Goal: Information Seeking & Learning: Get advice/opinions

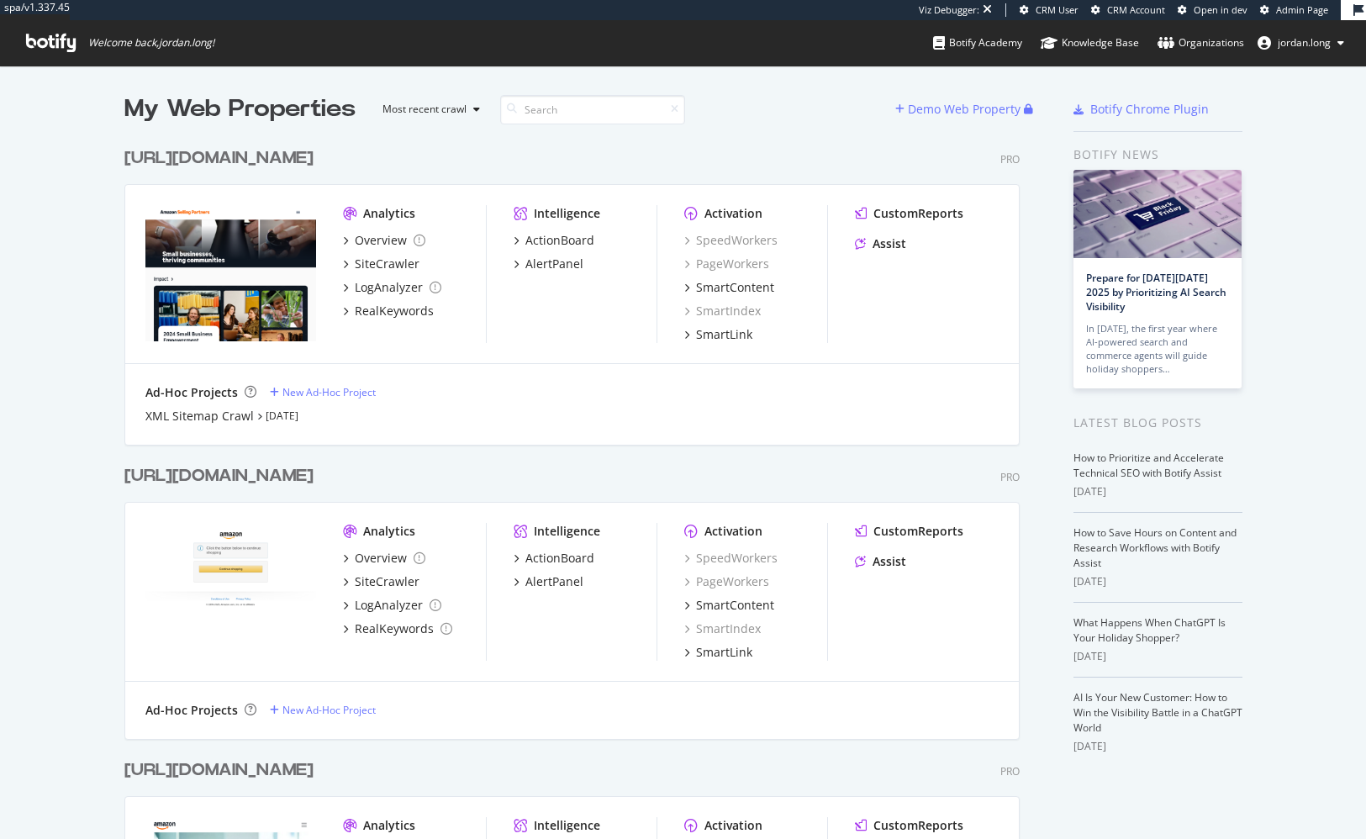
scroll to position [826, 1340]
click at [201, 158] on div "https://sellingpartners.aboutamazon.com/" at bounding box center [218, 158] width 189 height 24
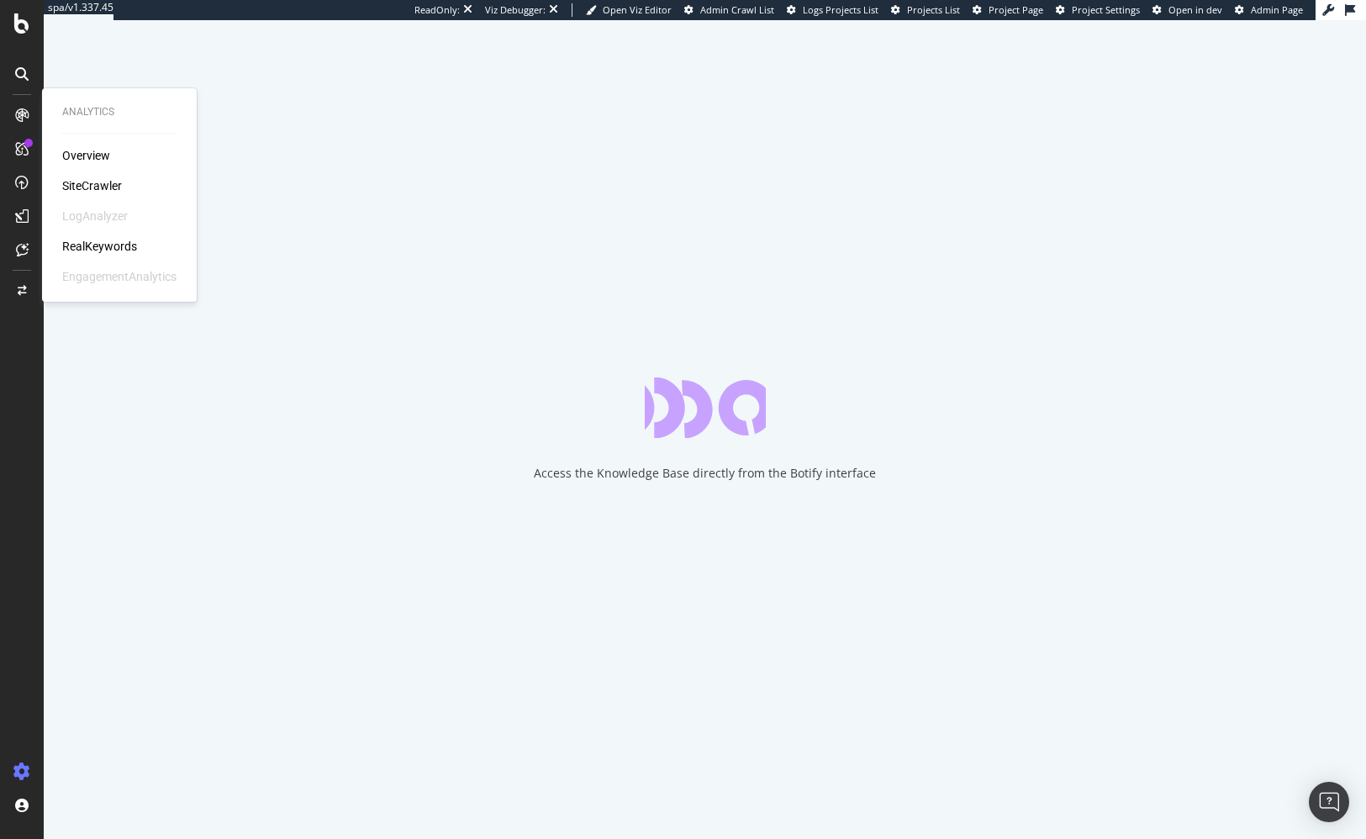
click at [97, 249] on div "RealKeywords" at bounding box center [99, 246] width 75 height 17
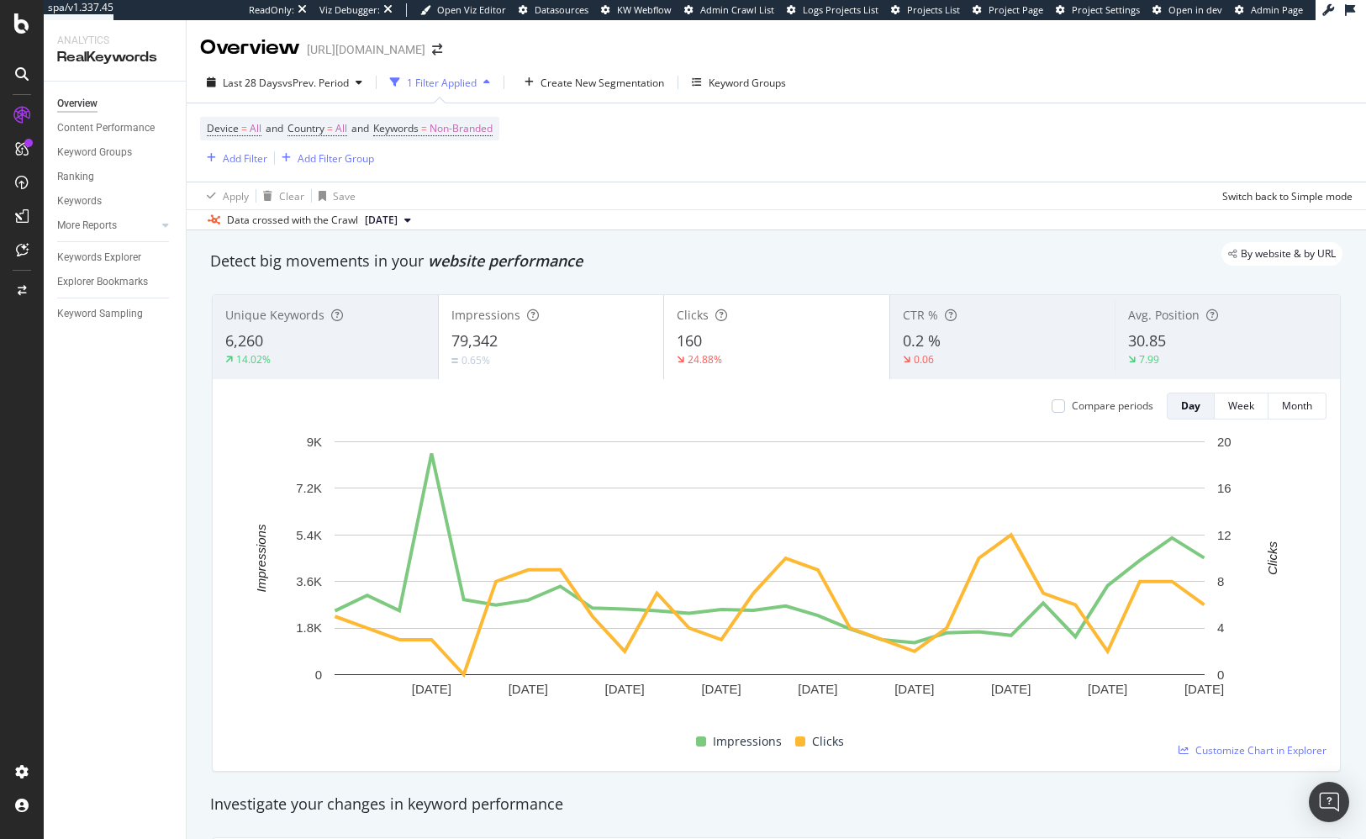
click at [775, 284] on div "Unique Keywords 6,260 14.02% Impressions 79,342 0.65% Clicks 160 24.88% CTR % 0…" at bounding box center [776, 533] width 1149 height 504
click at [82, 251] on div "Keywords Explorer" at bounding box center [99, 258] width 84 height 18
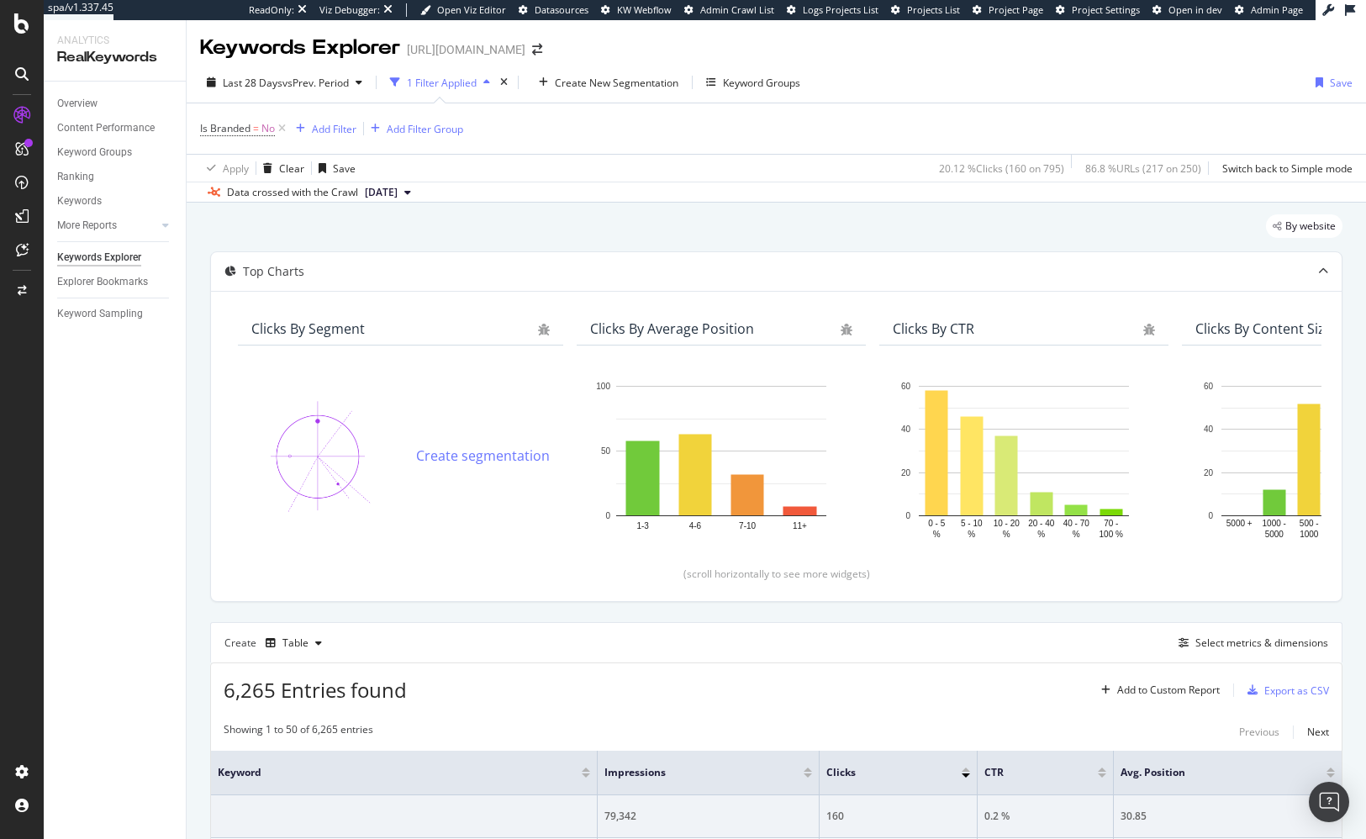
click at [97, 509] on div "Overview Content Performance Keyword Groups Ranking Keywords More Reports Count…" at bounding box center [115, 460] width 142 height 757
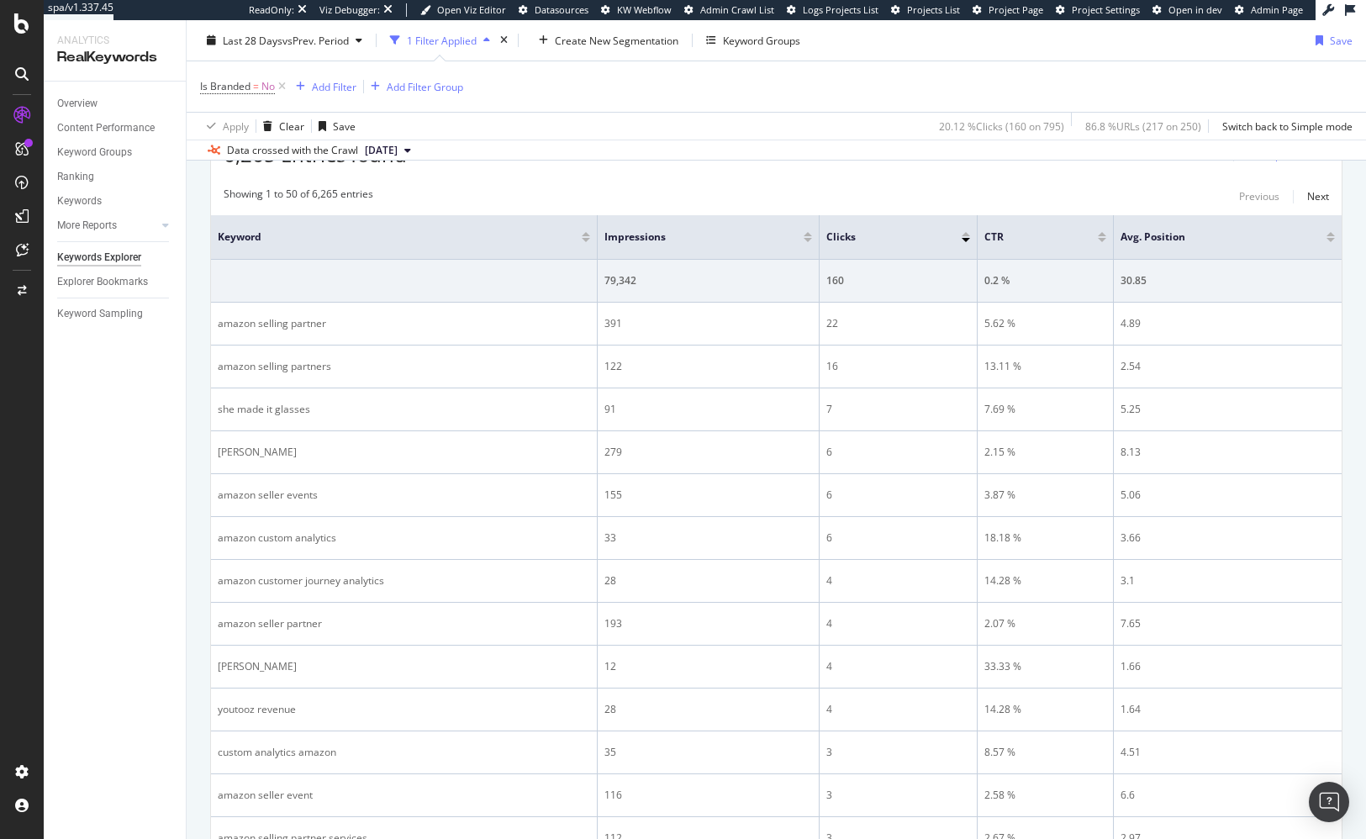
scroll to position [216, 0]
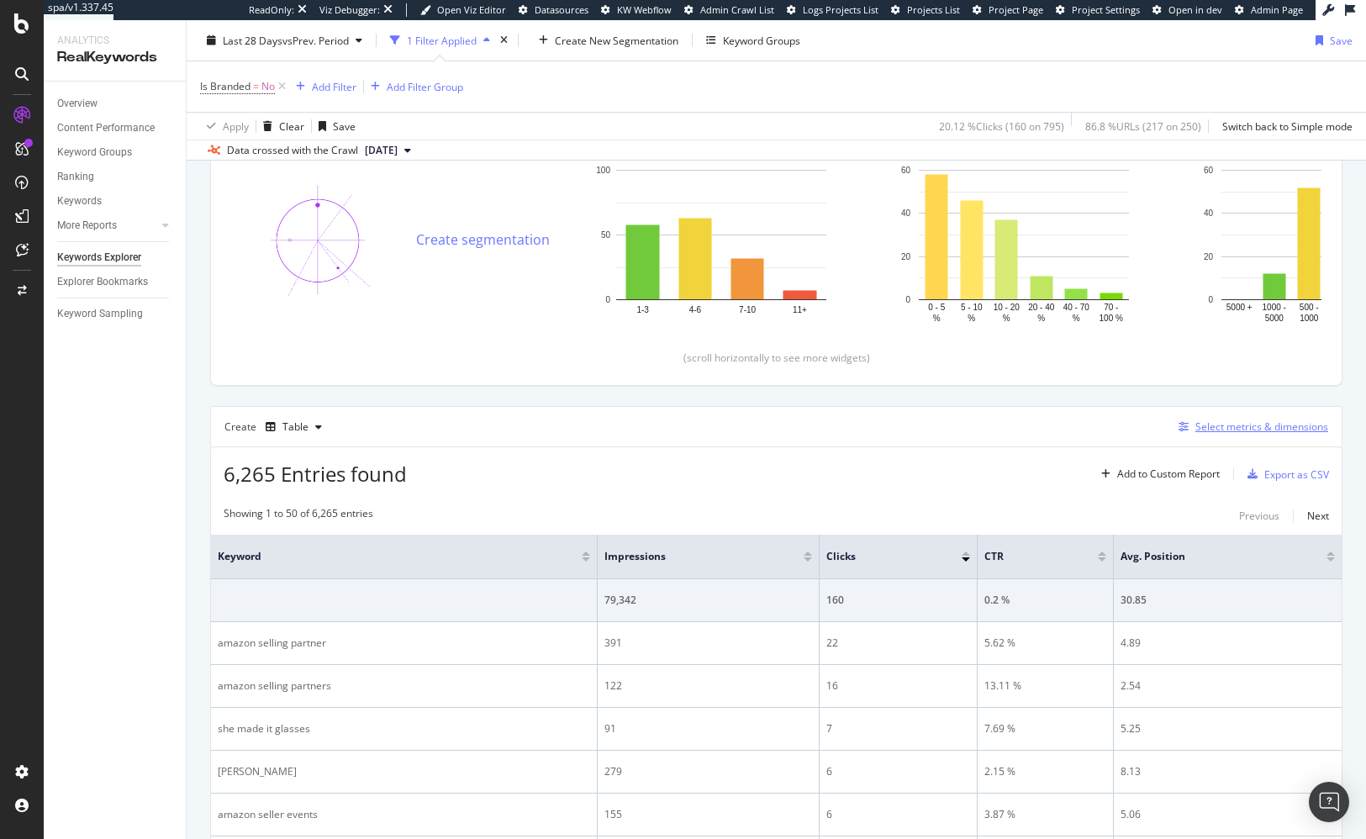
click at [1267, 430] on div "Select metrics & dimensions" at bounding box center [1261, 426] width 133 height 14
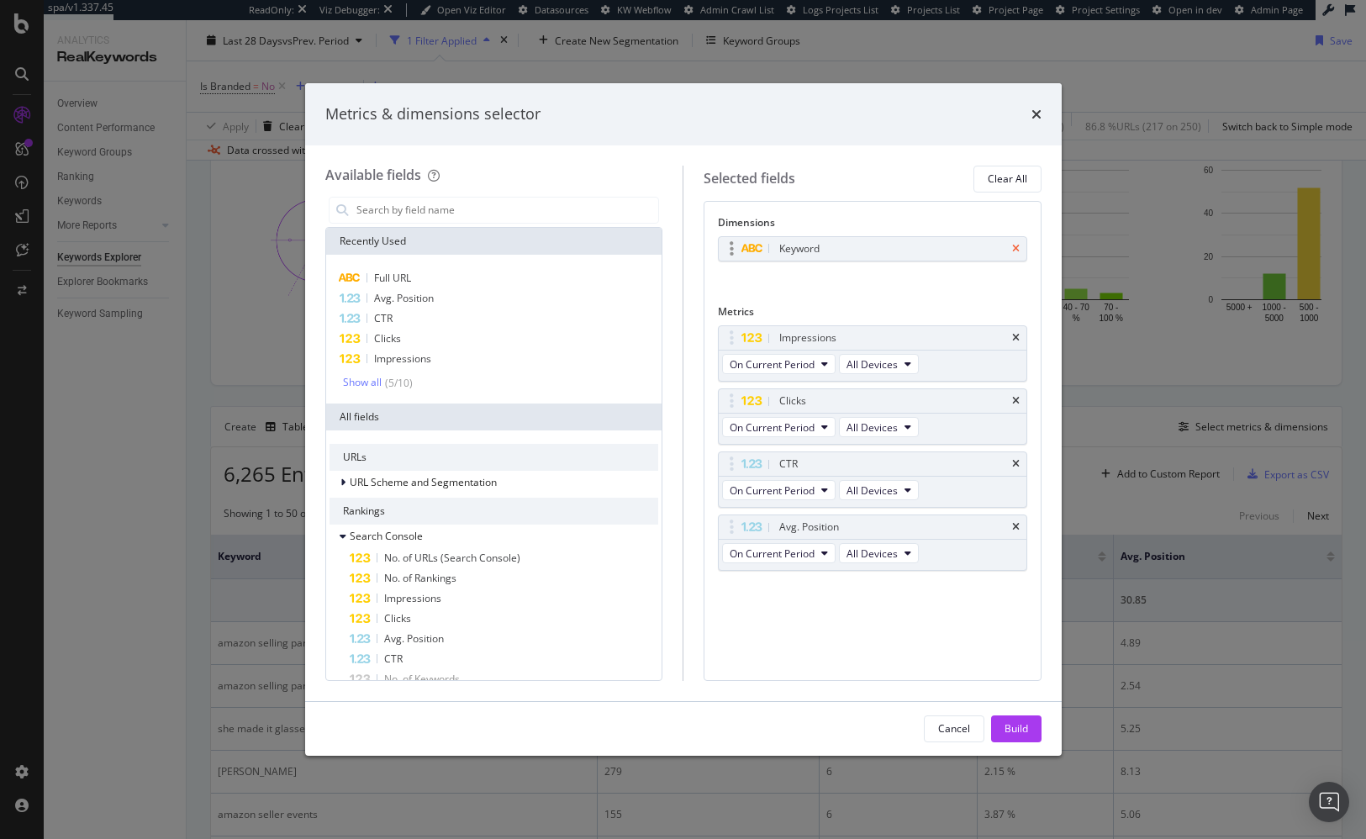
click at [1015, 249] on icon "times" at bounding box center [1016, 249] width 8 height 10
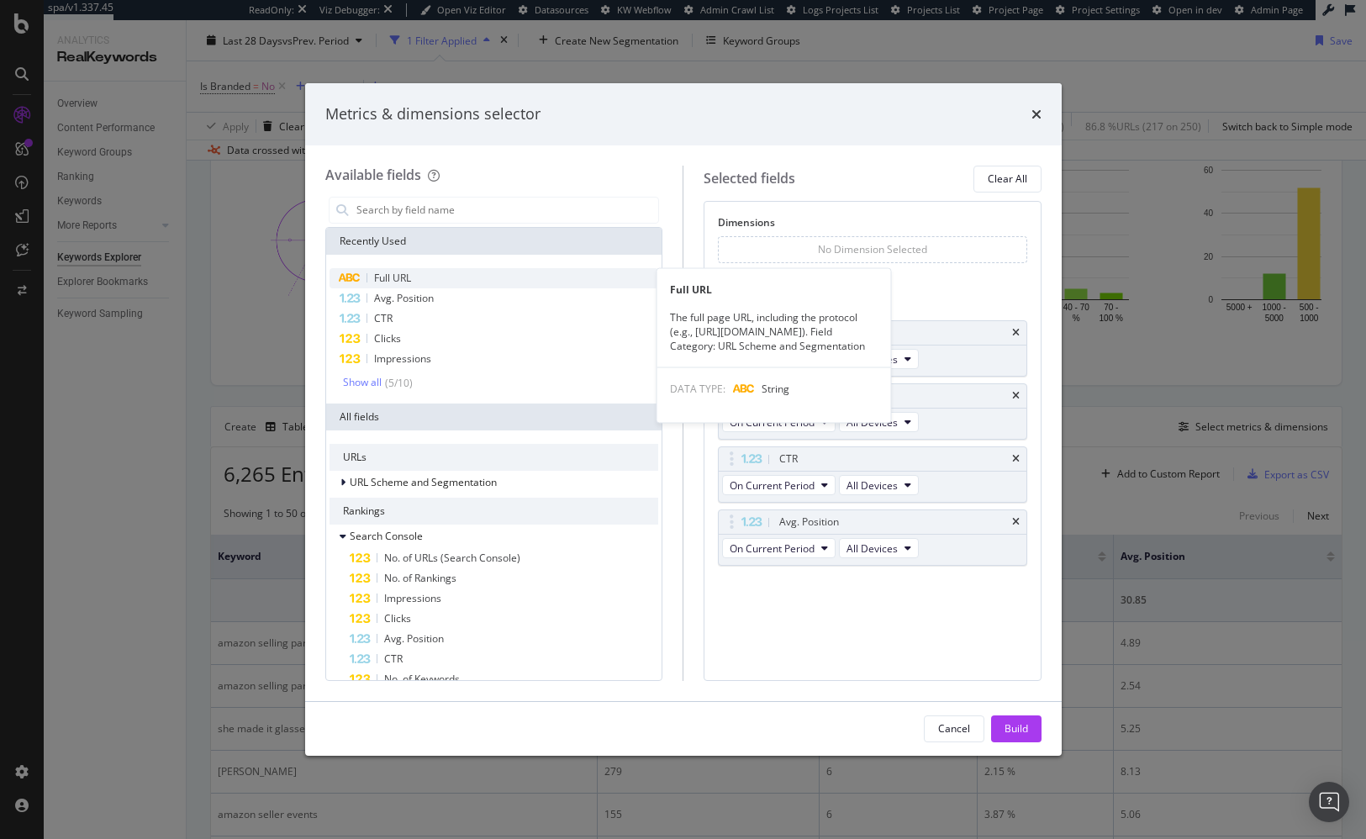
click at [384, 282] on span "Full URL" at bounding box center [392, 278] width 37 height 14
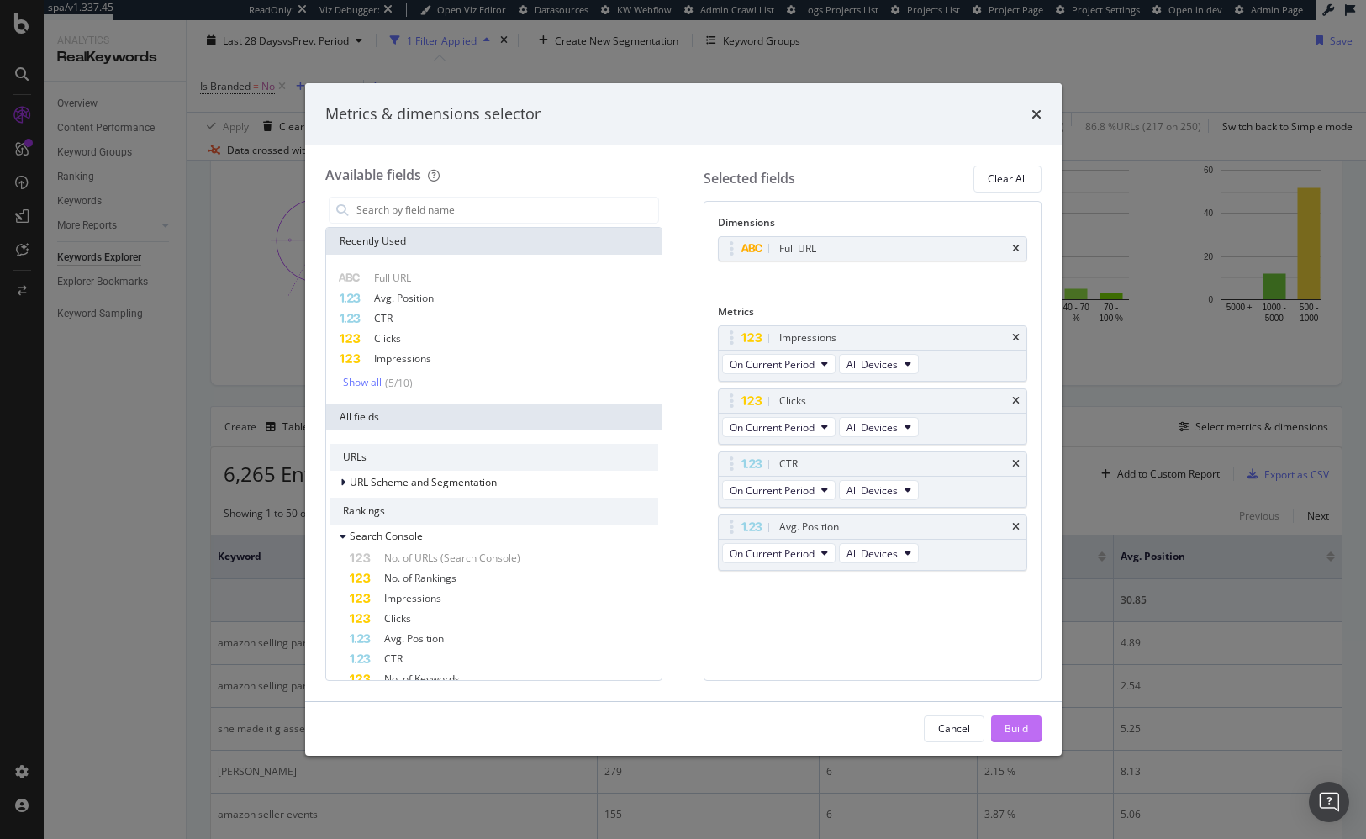
click at [1019, 723] on div "Build" at bounding box center [1016, 728] width 24 height 14
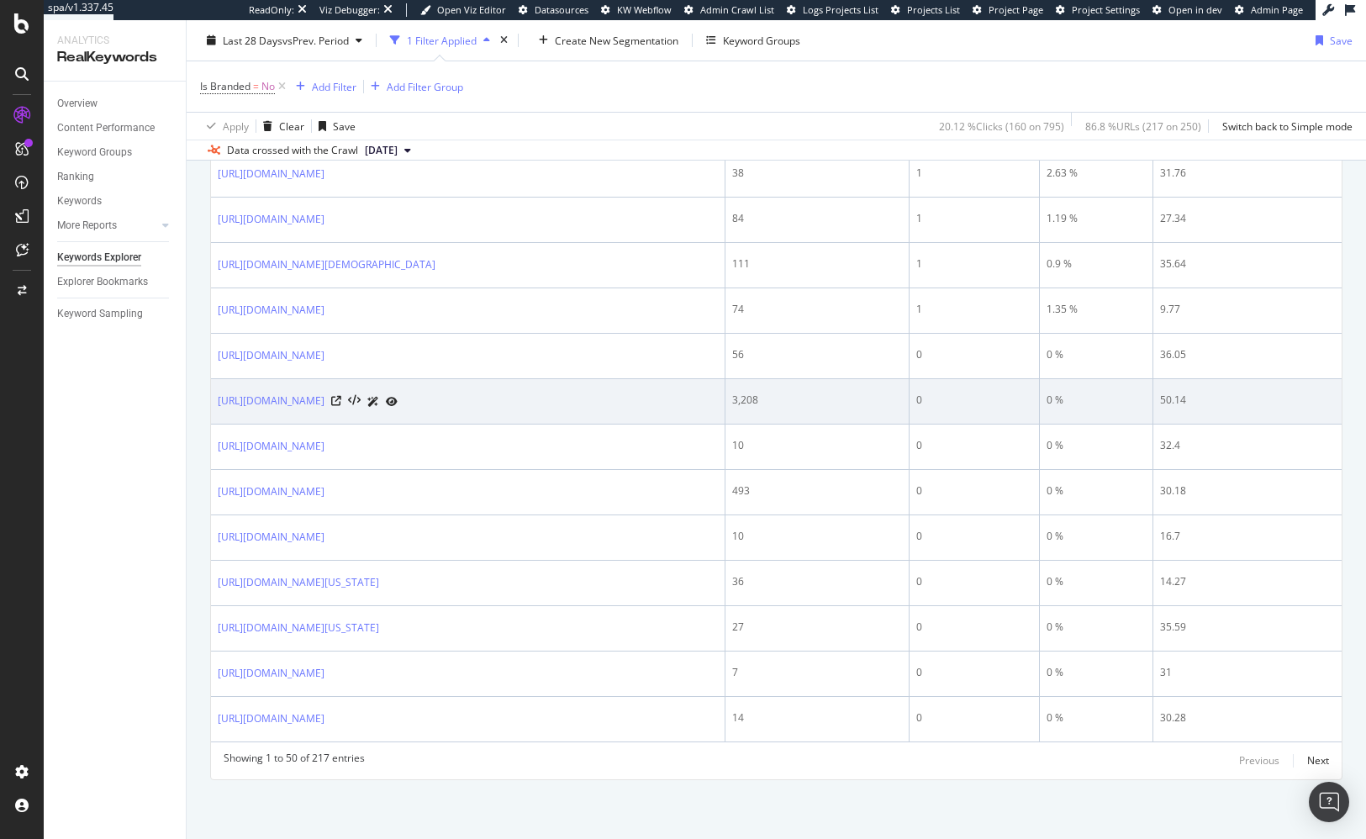
scroll to position [2783, 0]
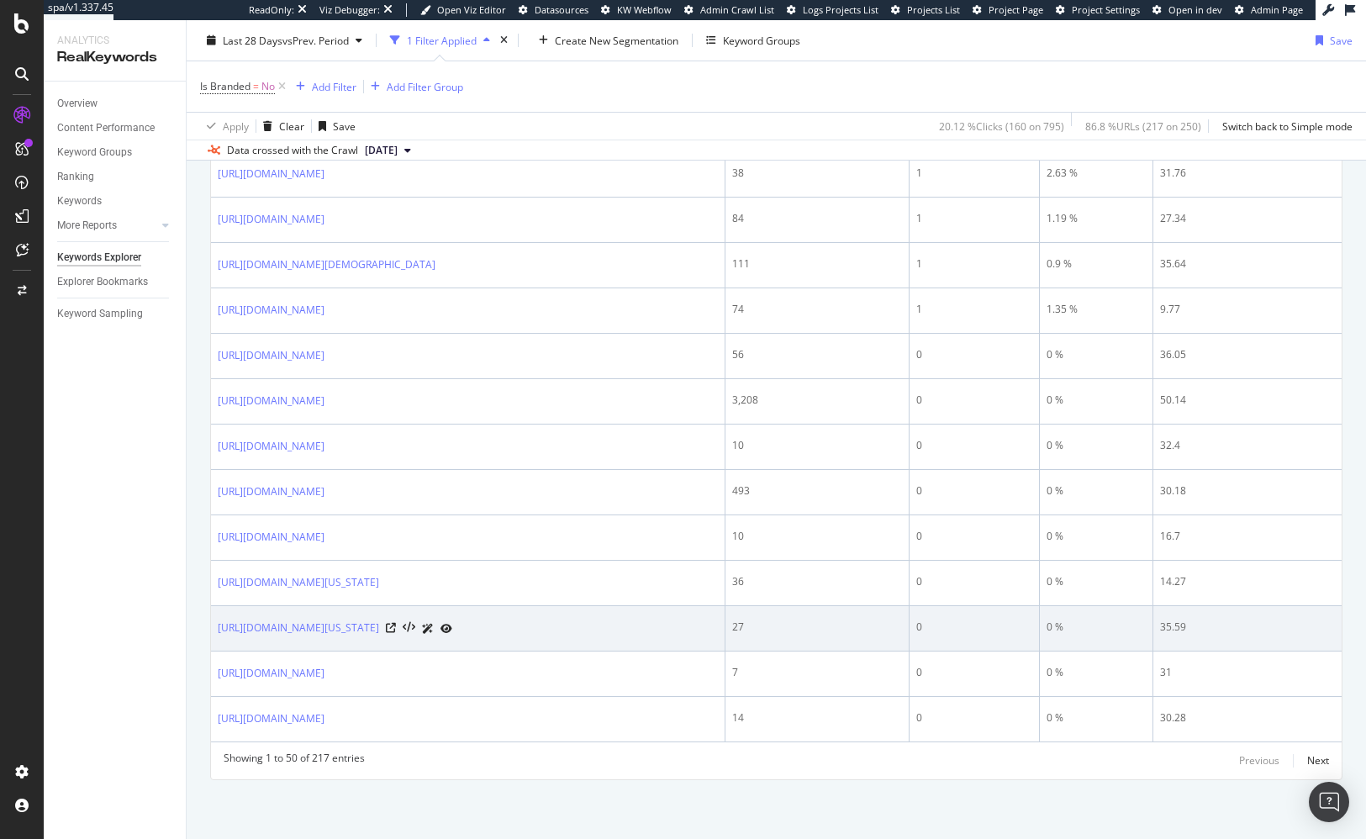
click at [452, 634] on icon at bounding box center [446, 629] width 12 height 10
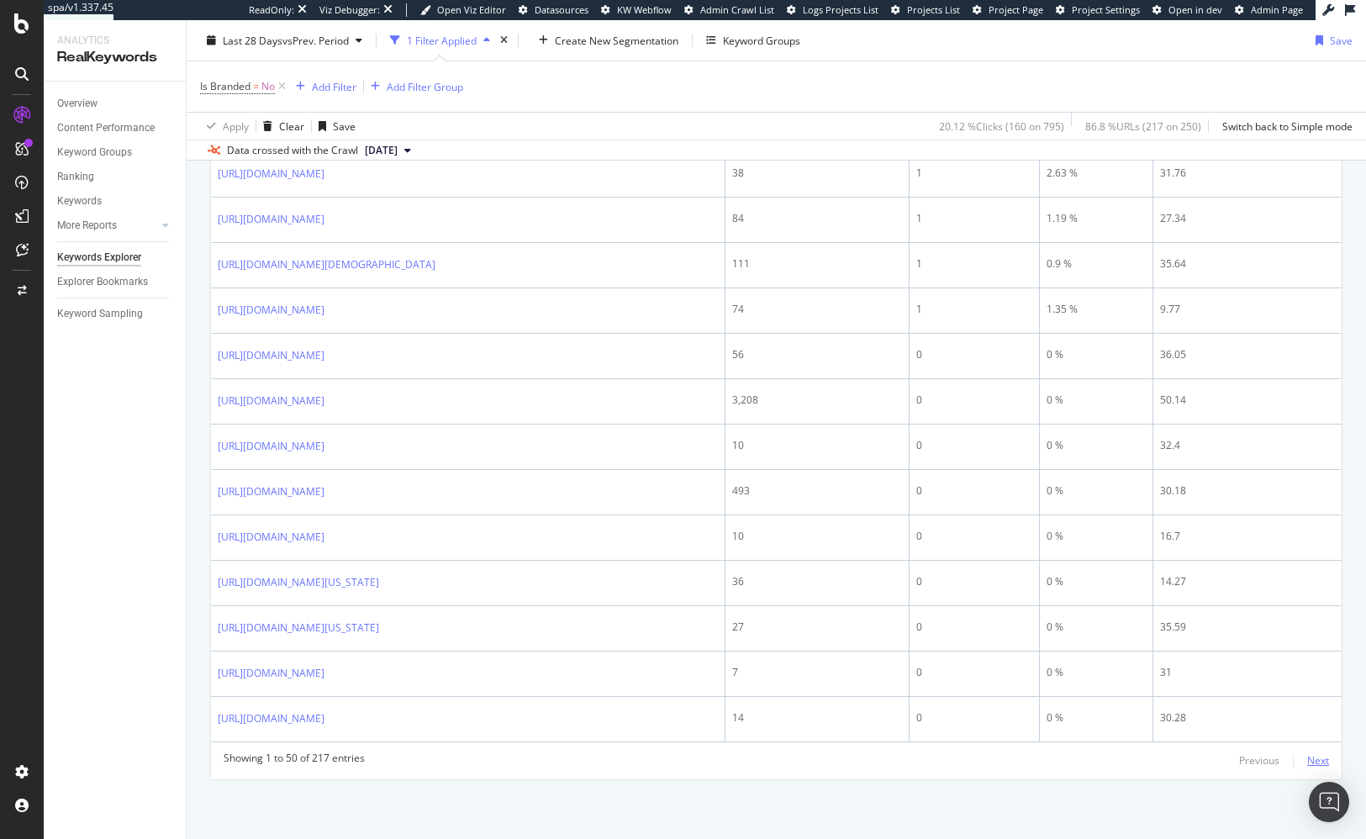
click at [1307, 767] on div "Next" at bounding box center [1318, 760] width 22 height 14
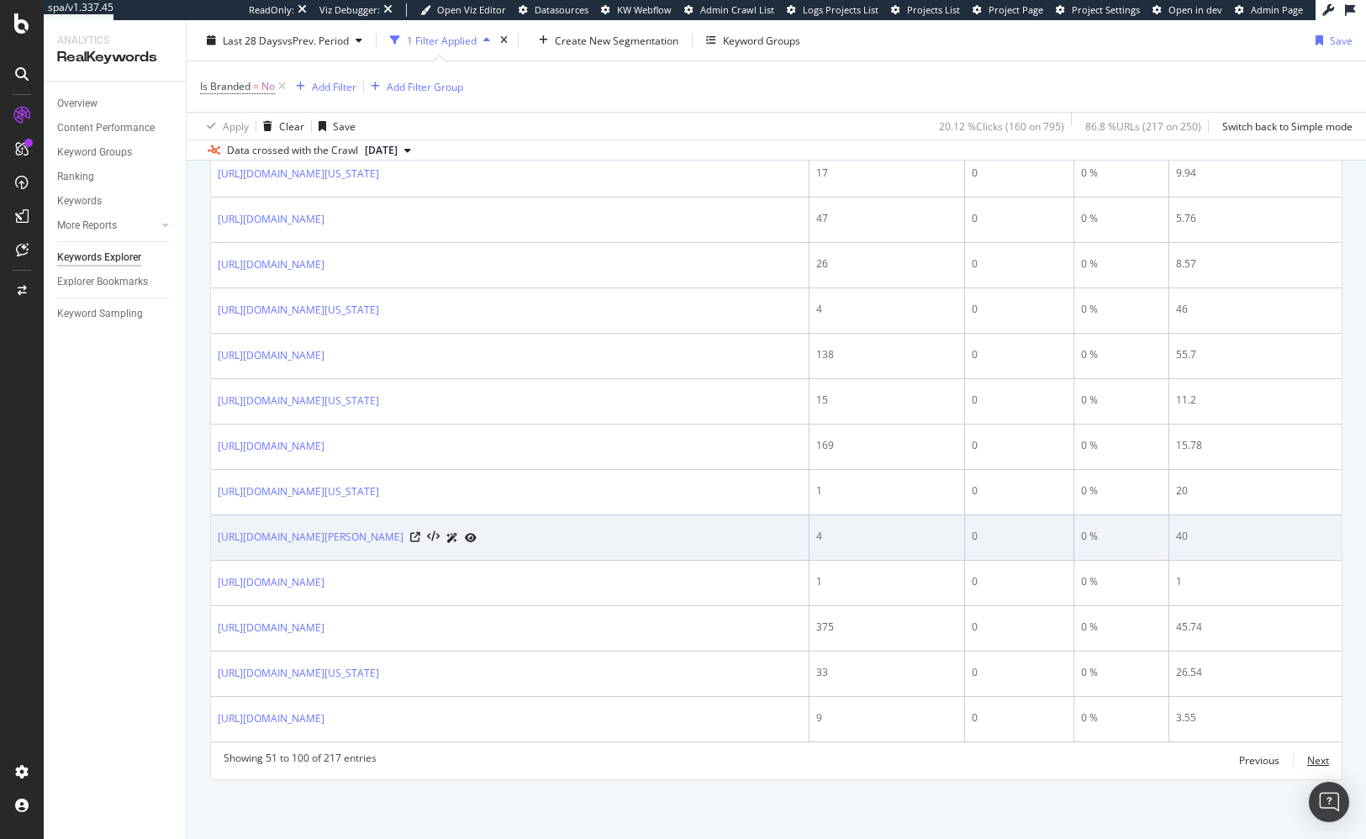
scroll to position [2786, 0]
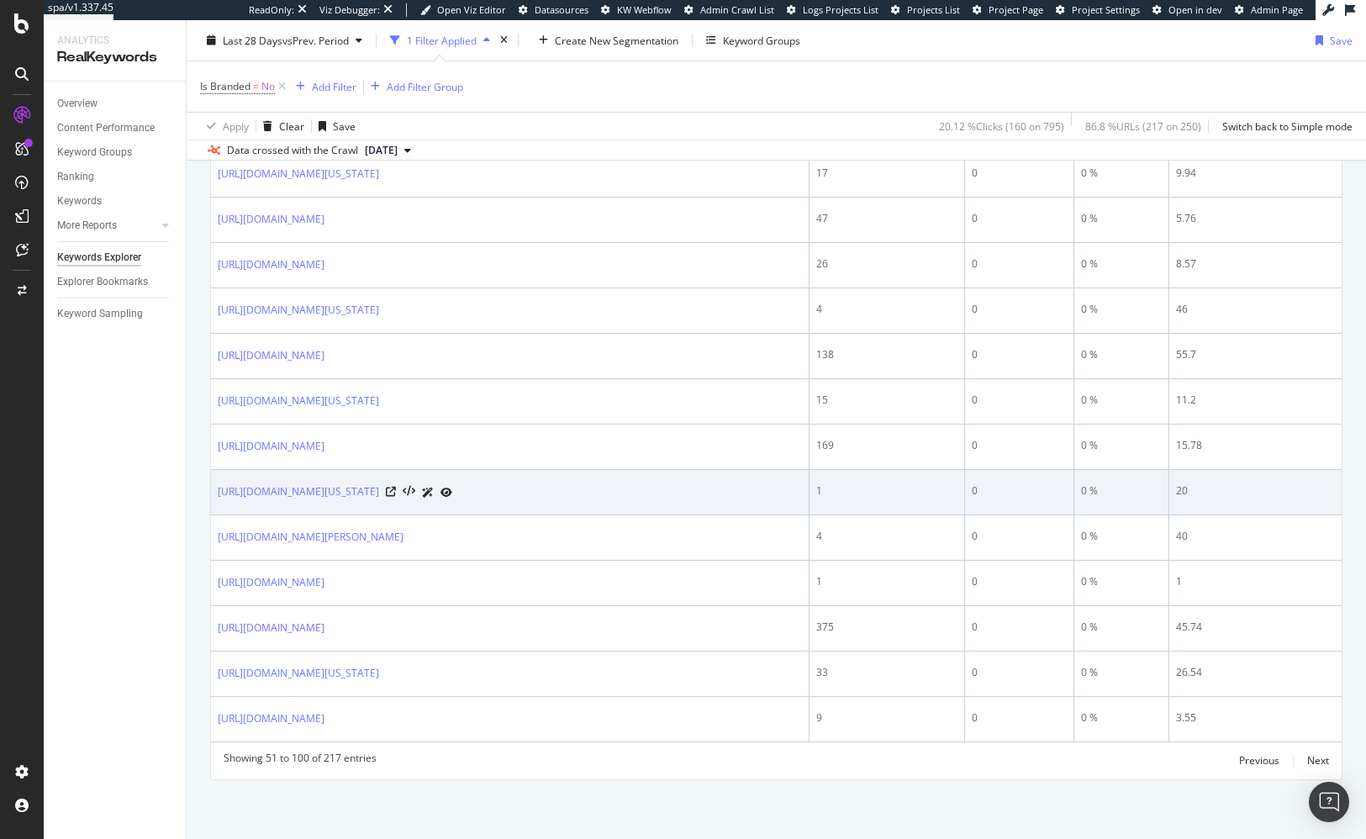
click at [452, 487] on icon at bounding box center [446, 492] width 12 height 10
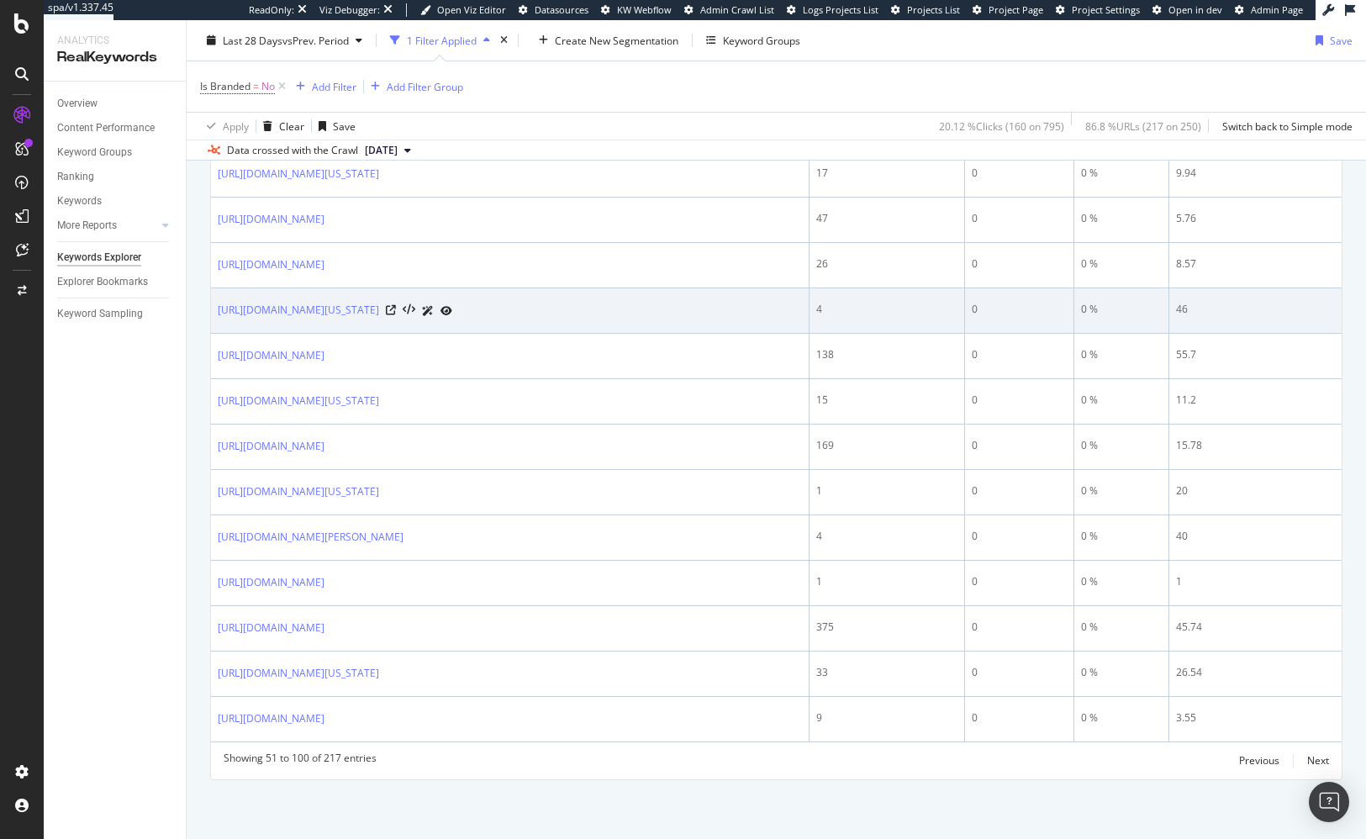
click at [452, 306] on icon at bounding box center [446, 311] width 12 height 10
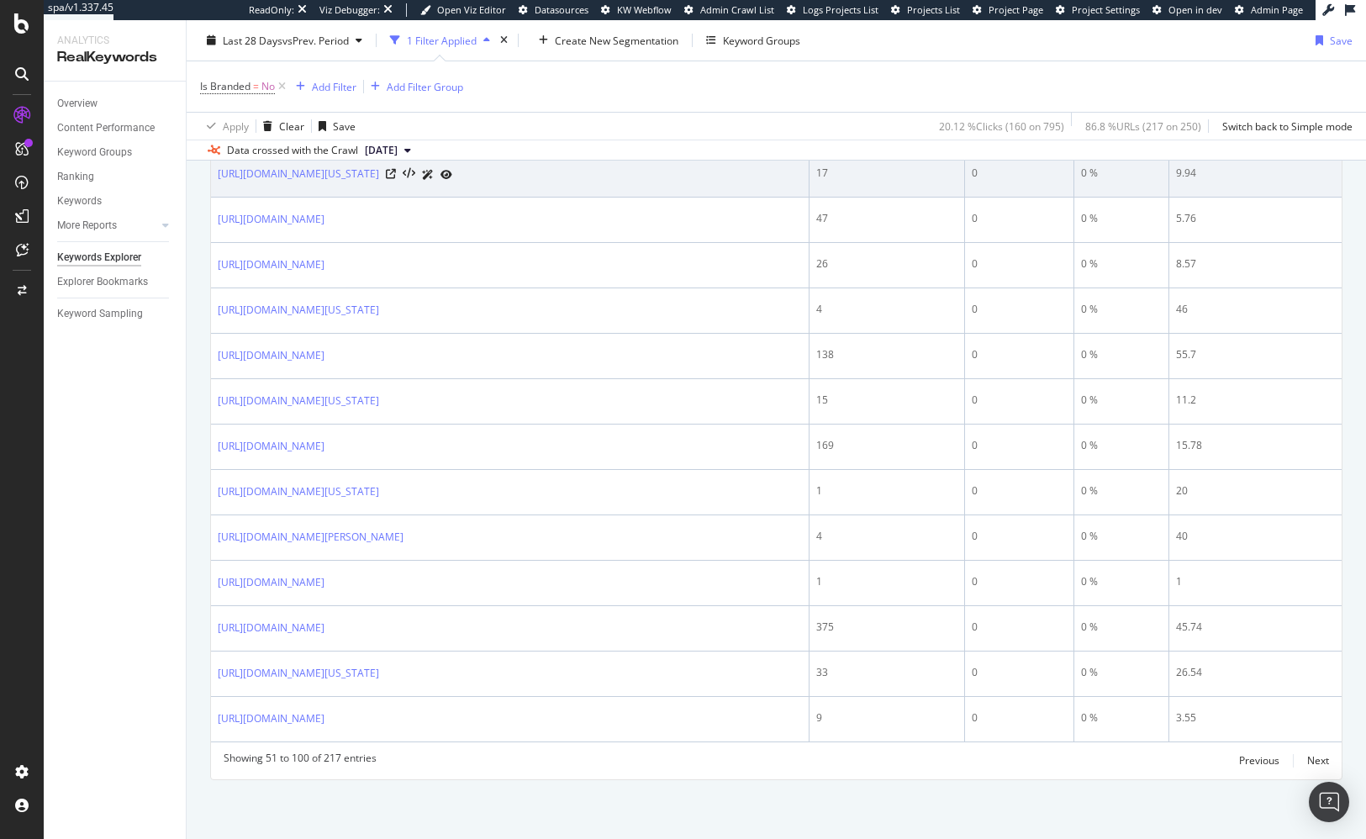
scroll to position [2386, 0]
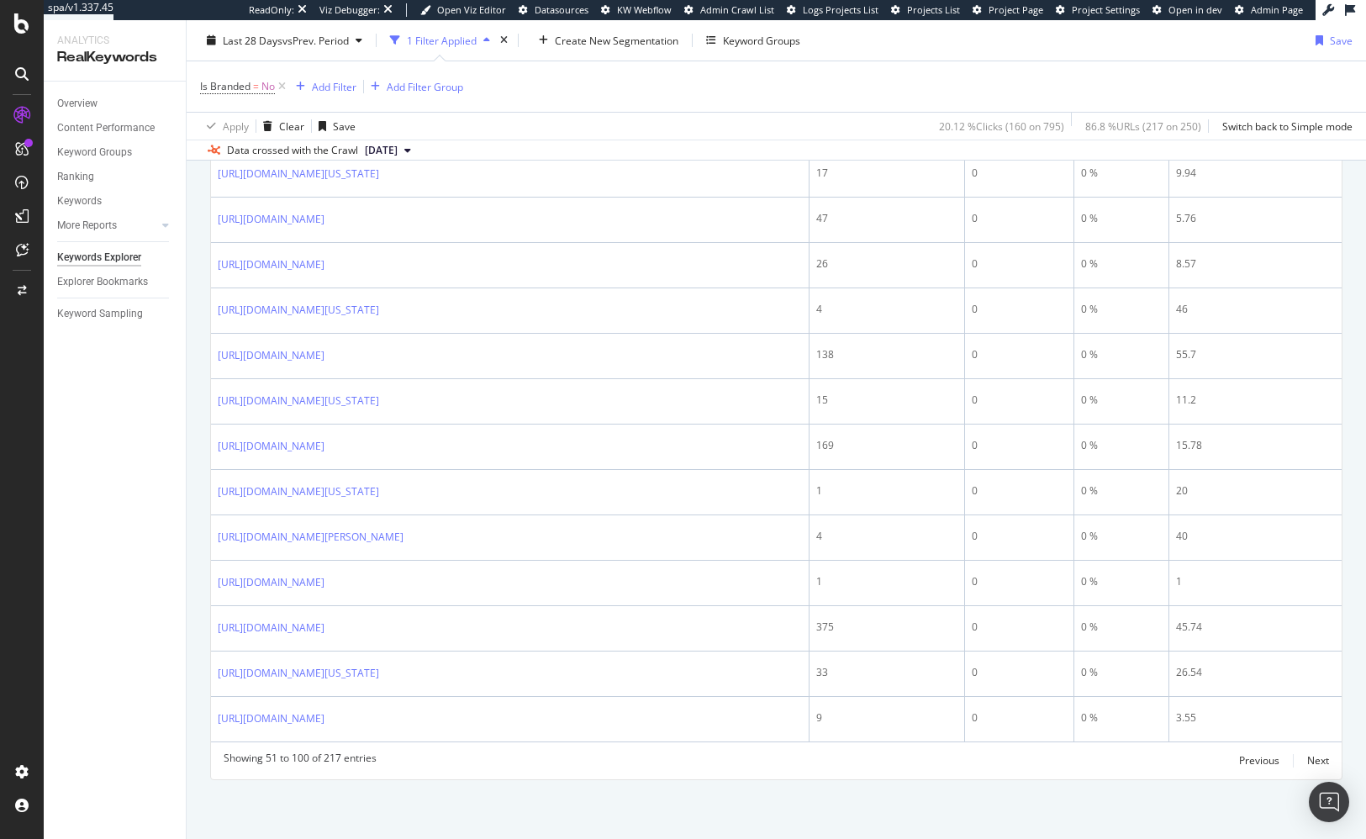
click at [700, 138] on div "https://sellingpartners.aboutamazon.com/modica-levels-up-growth-with-amazon" at bounding box center [510, 129] width 584 height 18
click at [718, 92] on div "https://sellingpartners.aboutamazon.com/west-virginia" at bounding box center [510, 84] width 584 height 18
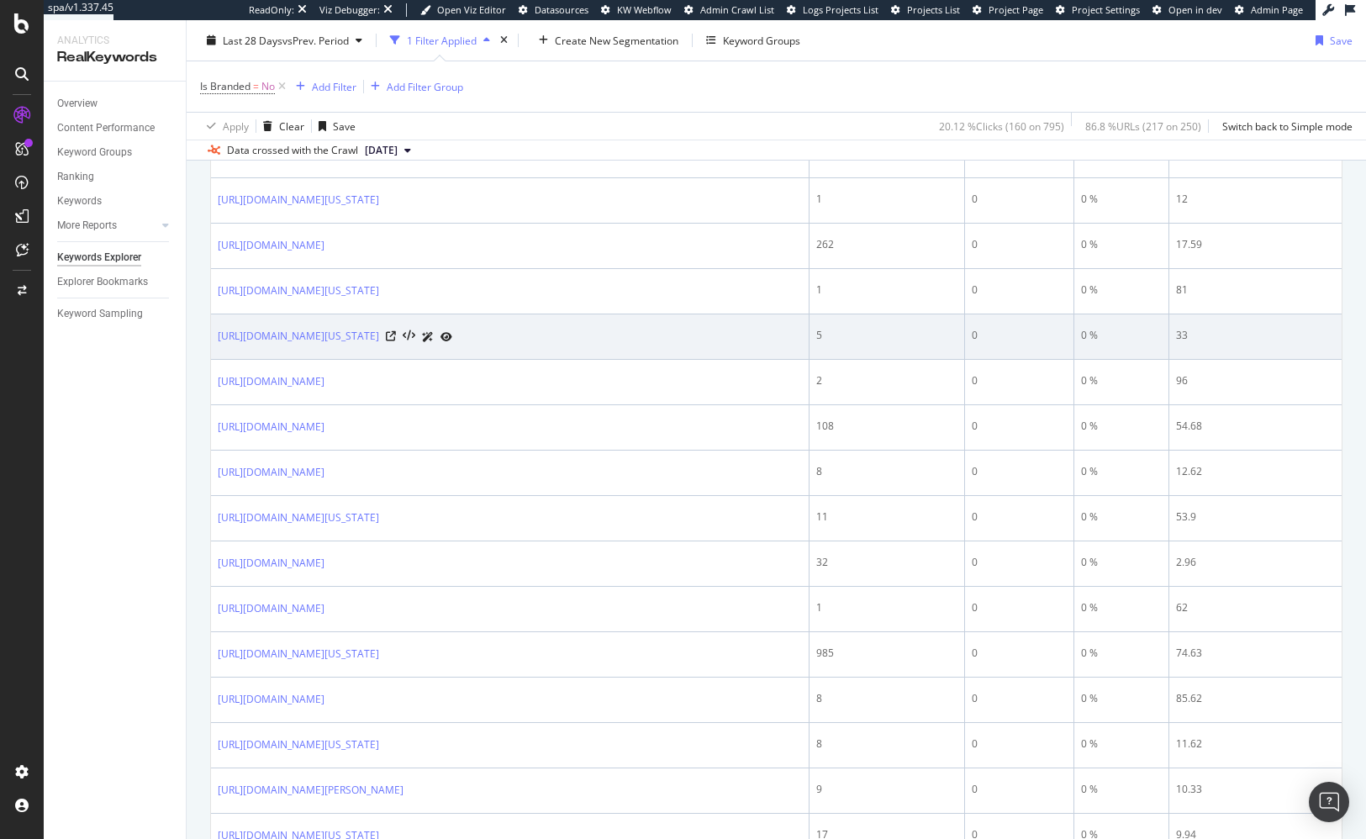
scroll to position [1353, 0]
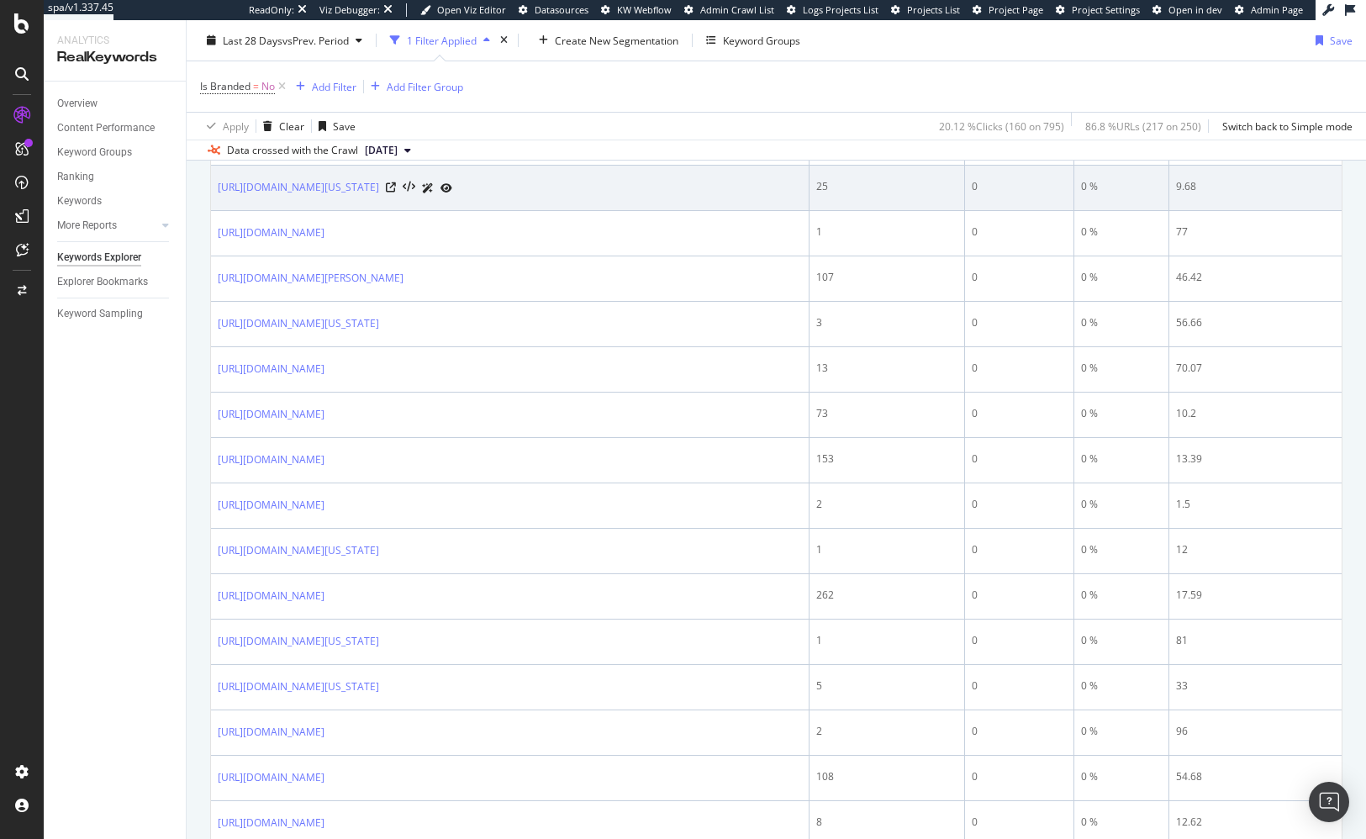
click at [452, 193] on icon at bounding box center [446, 188] width 12 height 10
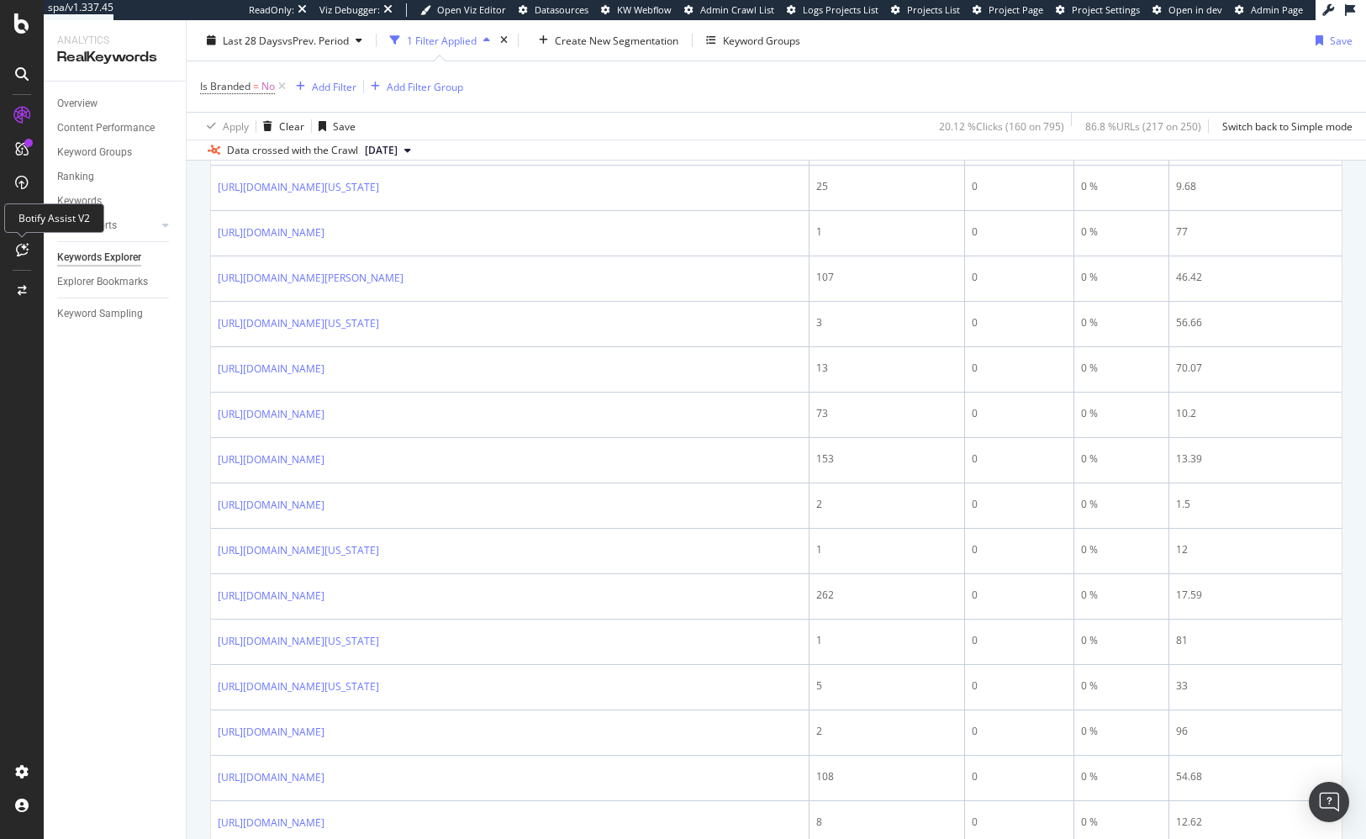
click at [29, 250] on div at bounding box center [21, 249] width 27 height 27
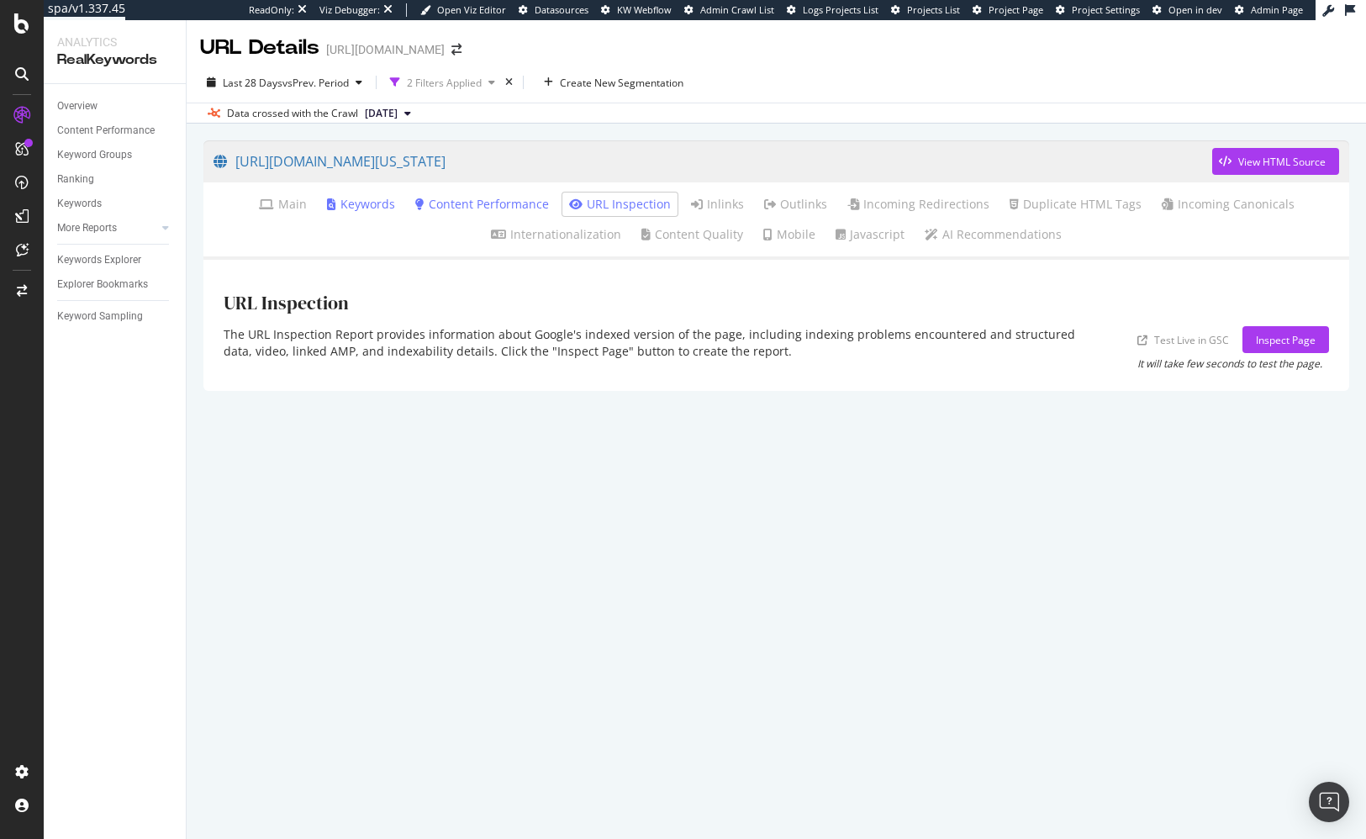
click at [363, 207] on link "Keywords" at bounding box center [361, 204] width 68 height 17
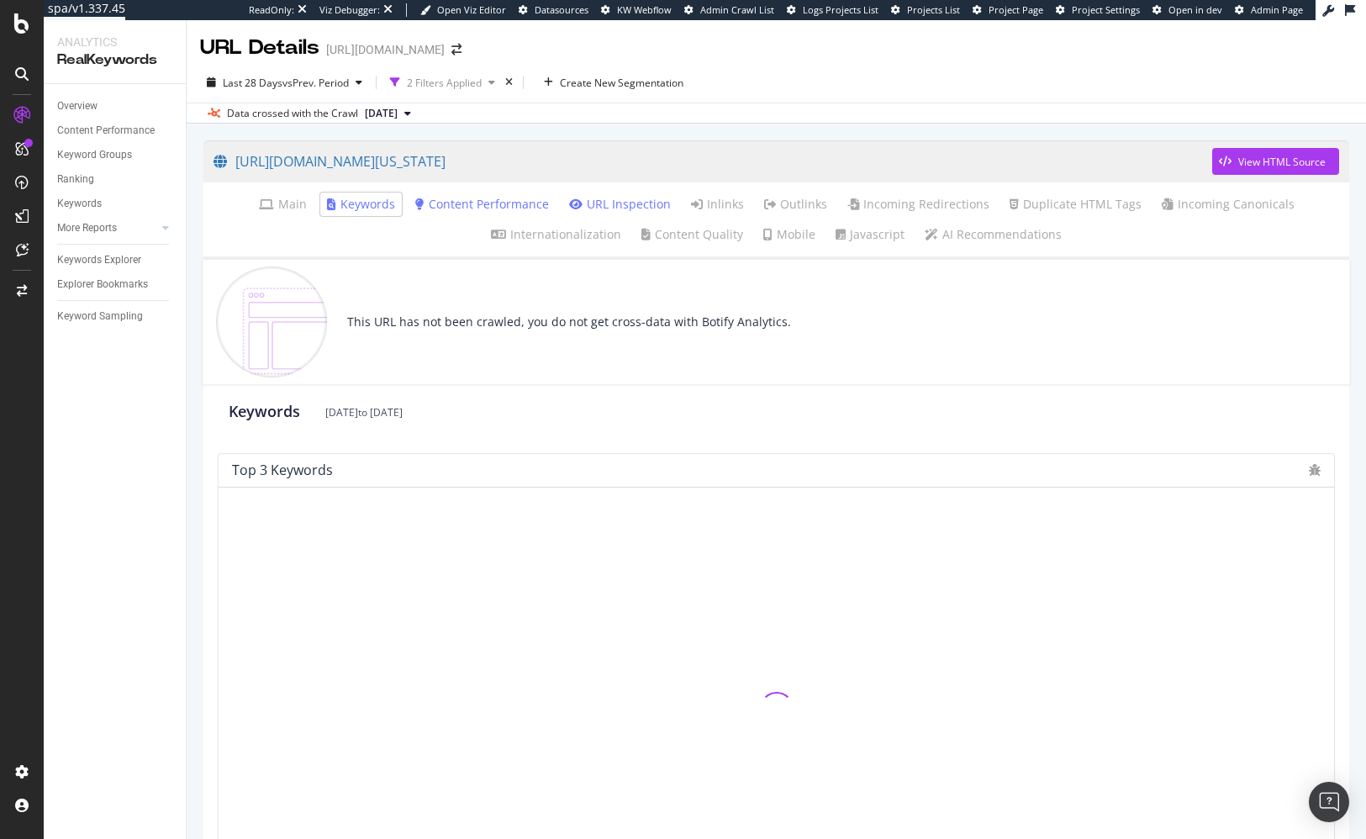
click at [587, 401] on div "Keywords [DATE] to [DATE]" at bounding box center [776, 411] width 1120 height 55
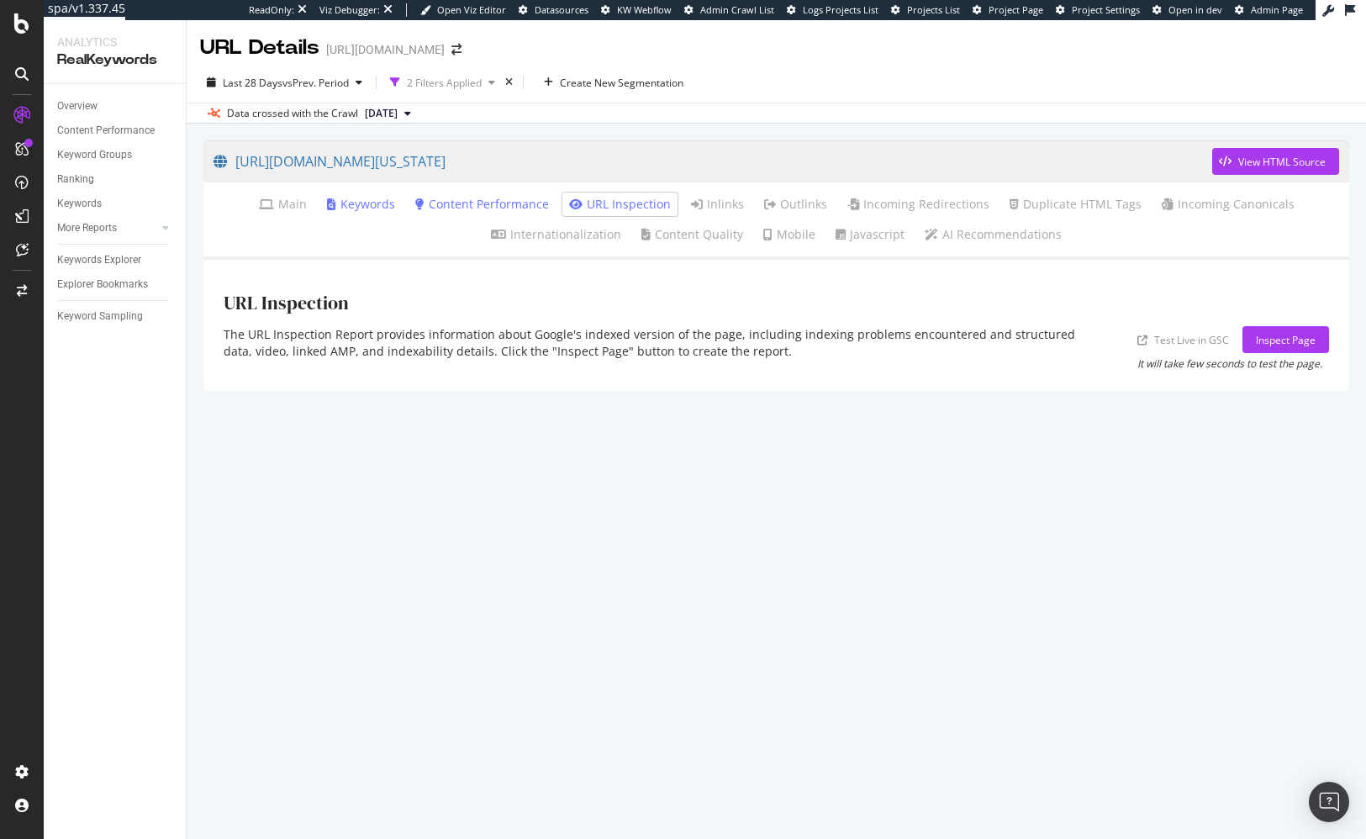
click at [366, 203] on link "Keywords" at bounding box center [361, 204] width 68 height 17
click at [366, 213] on link "Keywords" at bounding box center [361, 204] width 68 height 17
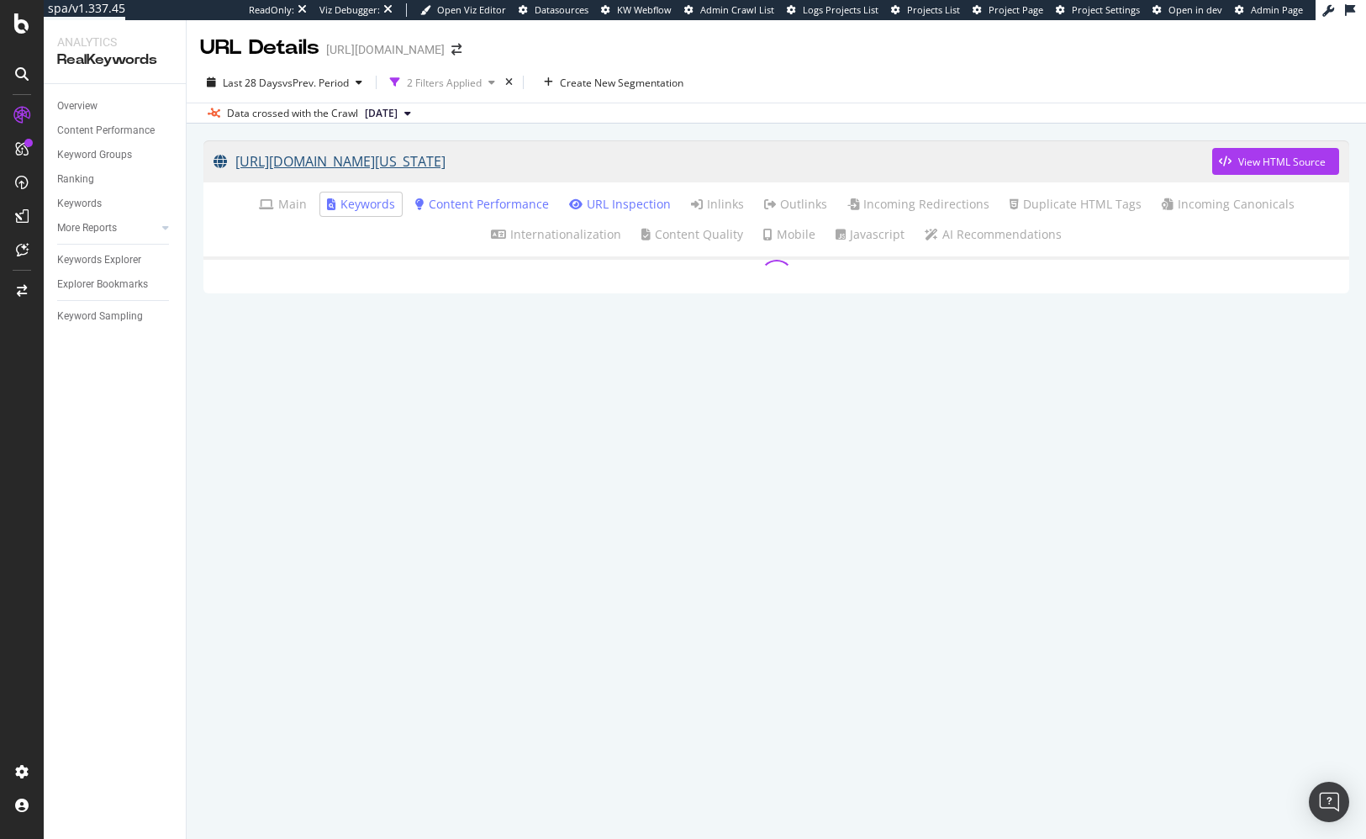
click at [747, 160] on link "https://sellingpartners.aboutamazon.com/virginia" at bounding box center [712, 161] width 998 height 42
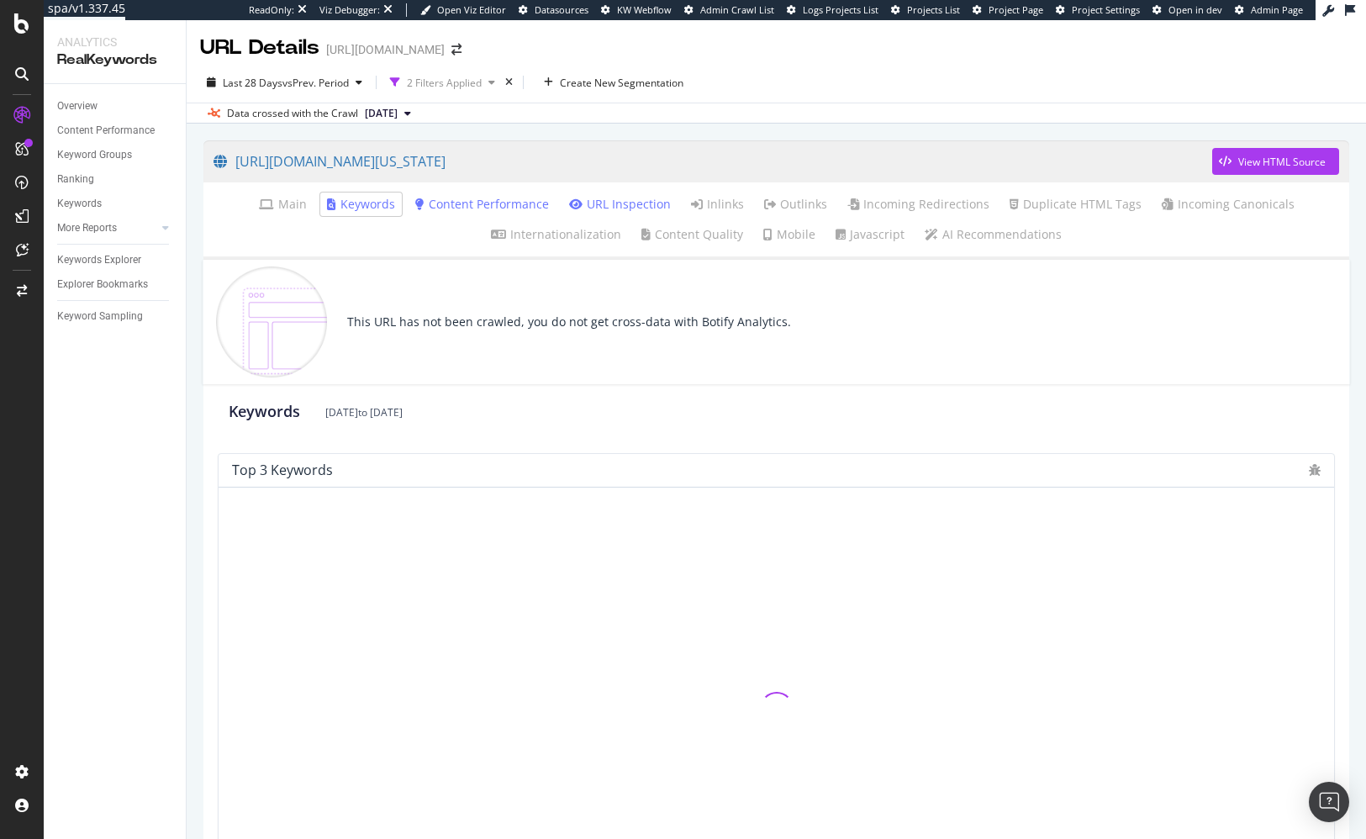
click at [877, 105] on div "Data crossed with the Crawl 2025 Sep. 23rd" at bounding box center [776, 113] width 1179 height 20
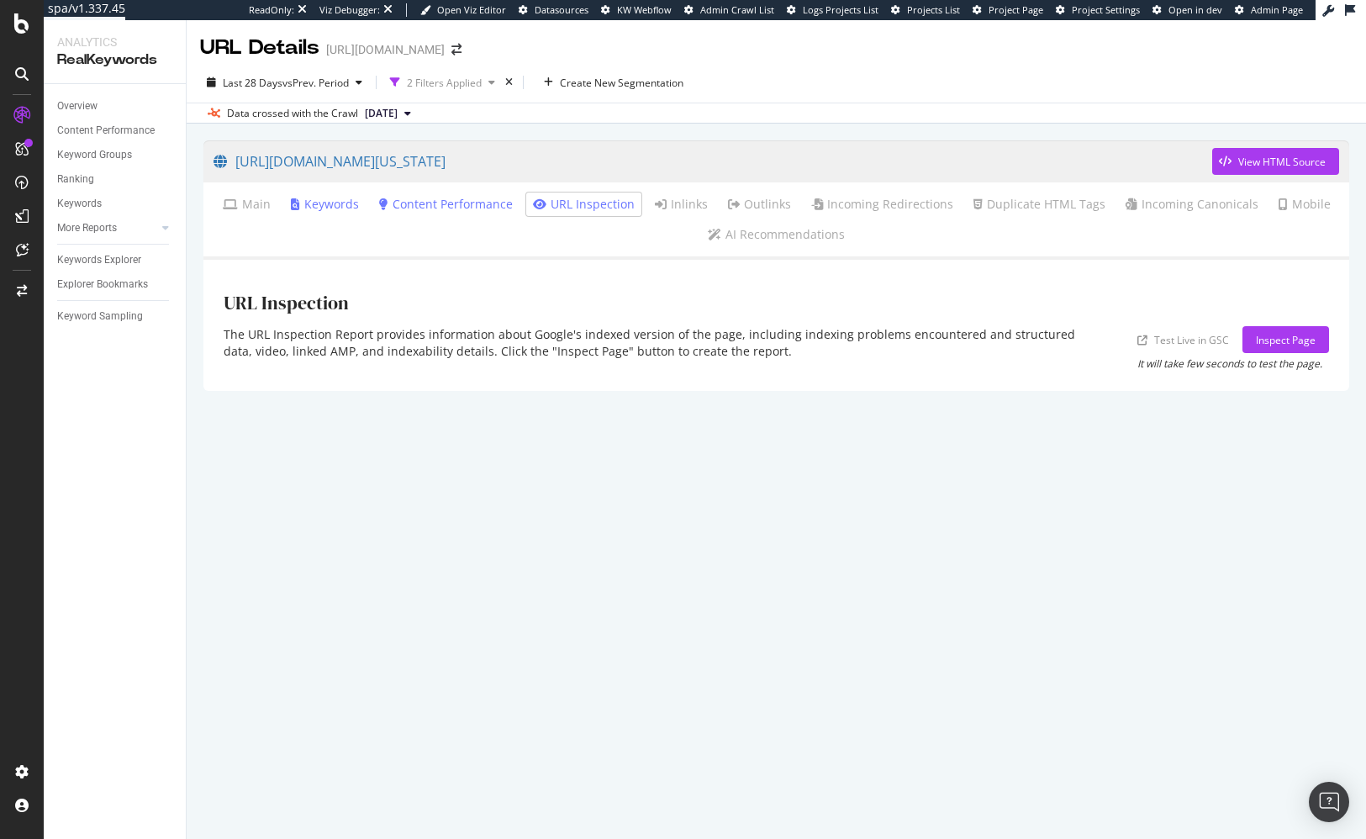
click at [345, 203] on link "Keywords" at bounding box center [325, 204] width 68 height 17
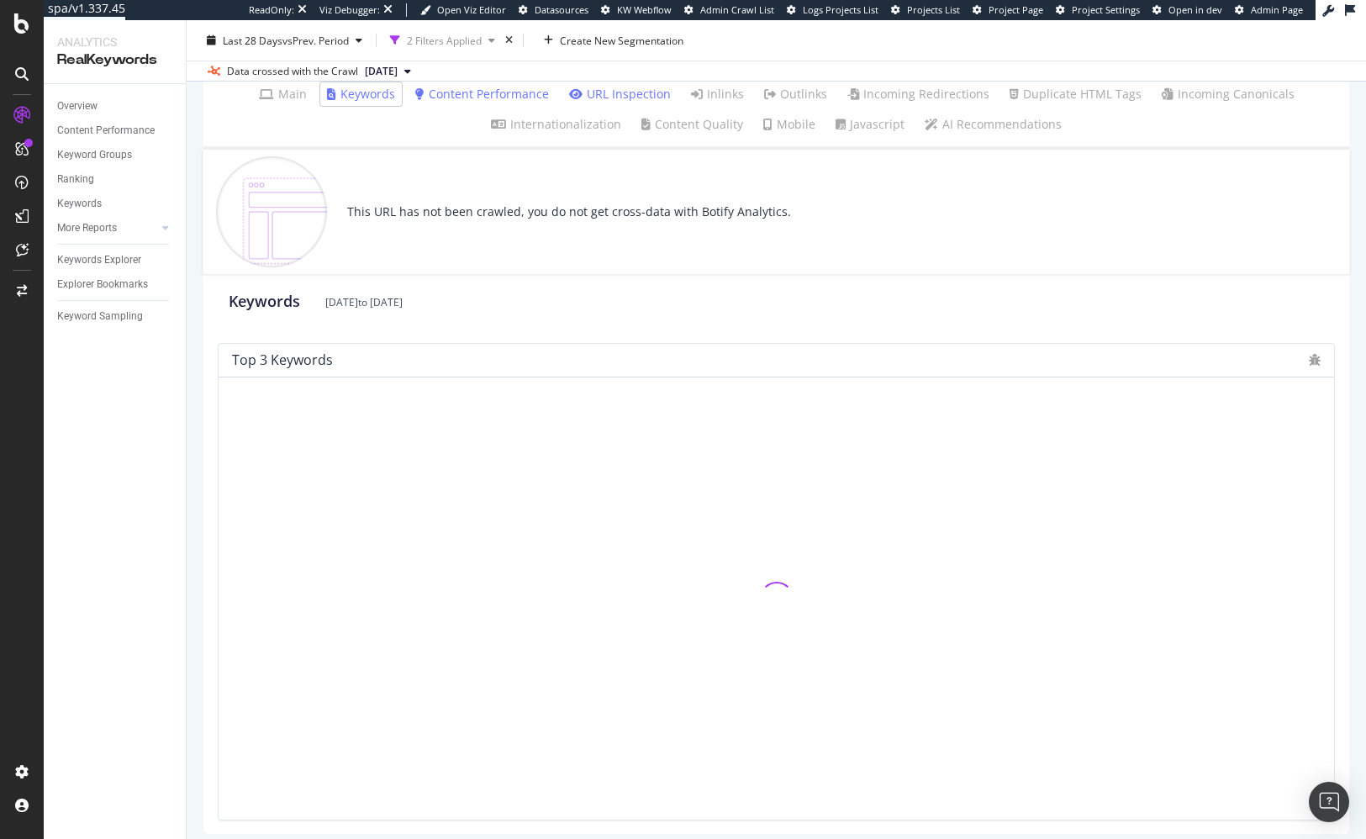
scroll to position [123, 0]
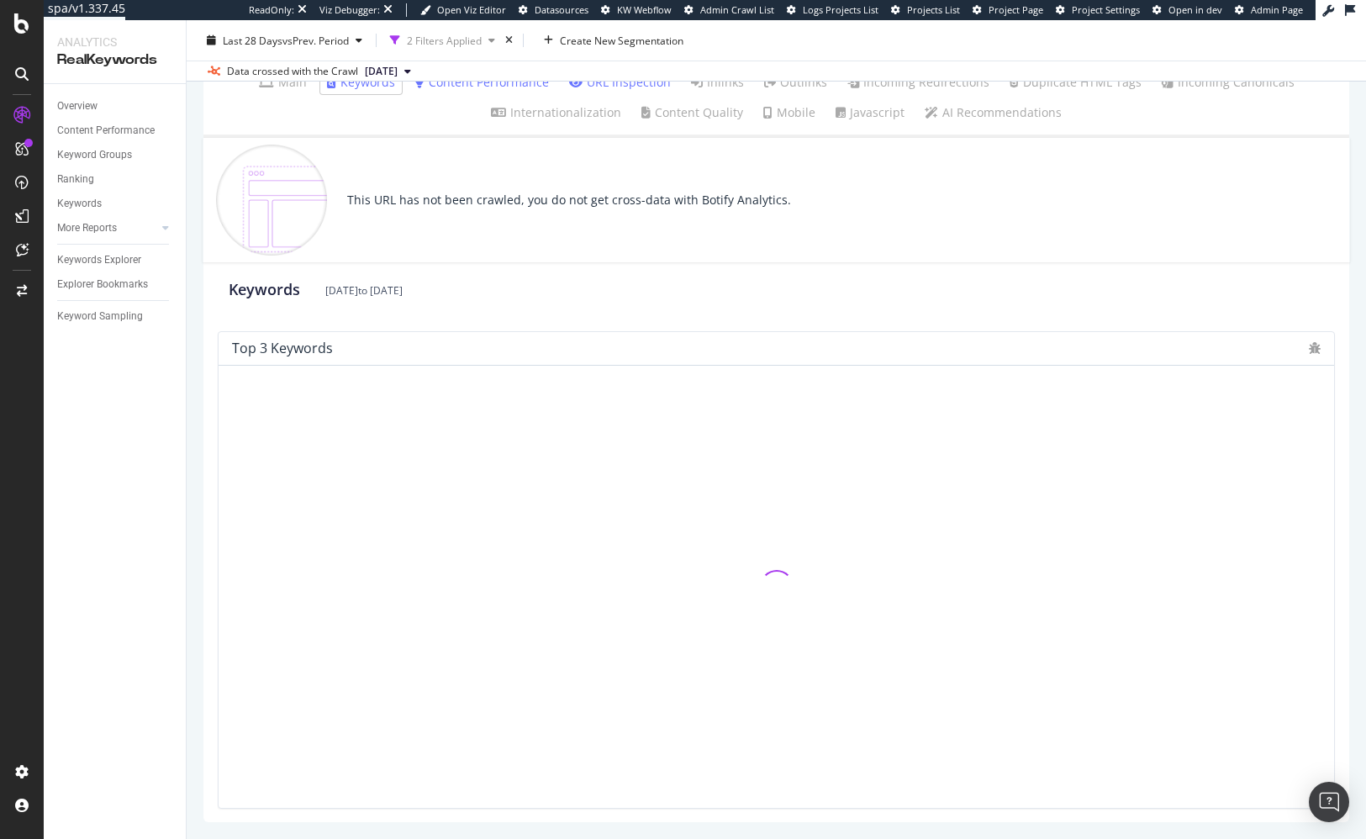
click at [572, 302] on div "Keywords Aug. 27, 2025 to Sep. 23, 2025" at bounding box center [776, 289] width 1120 height 55
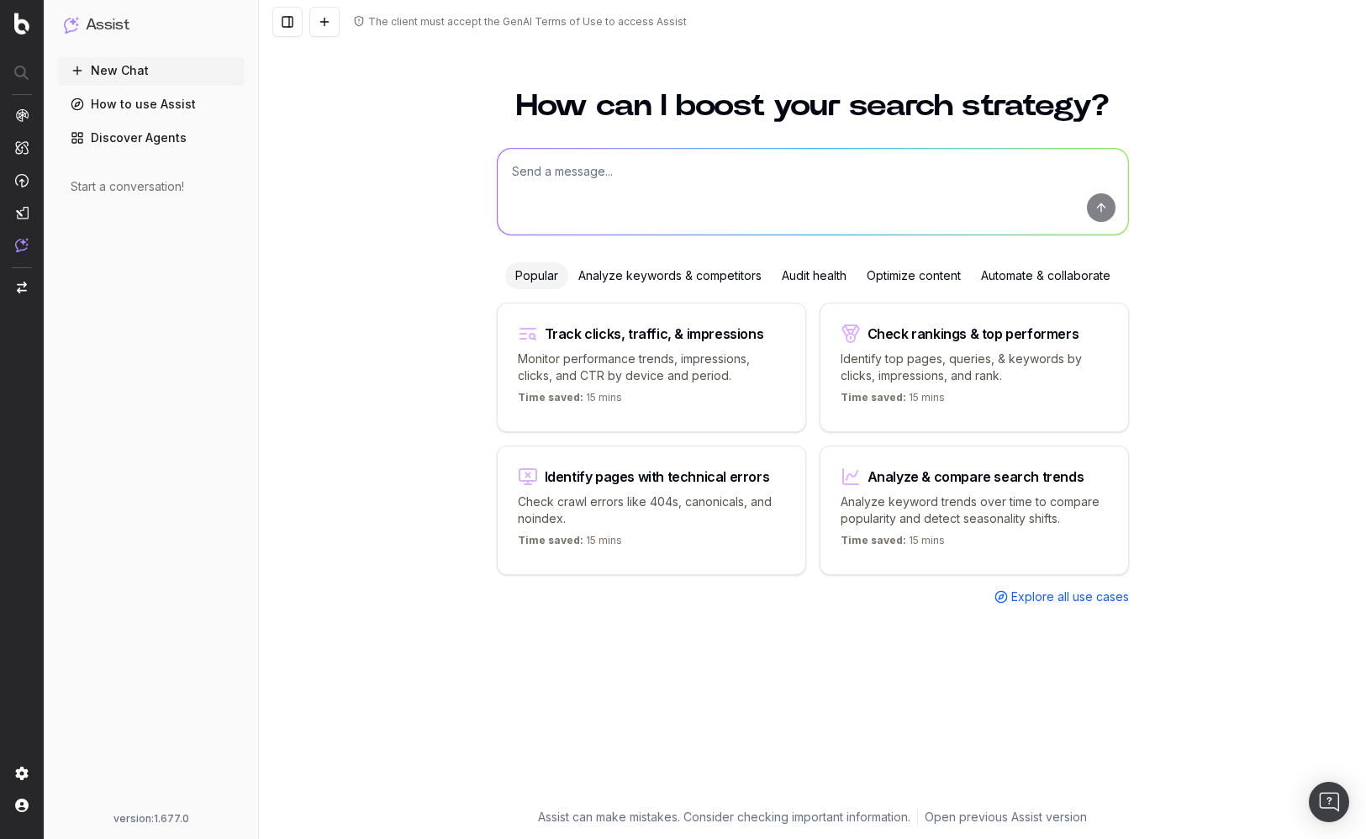
click at [602, 171] on textarea at bounding box center [812, 192] width 630 height 86
type textarea "amazon"
type textarea "amazon businesses in"
type textarea "i"
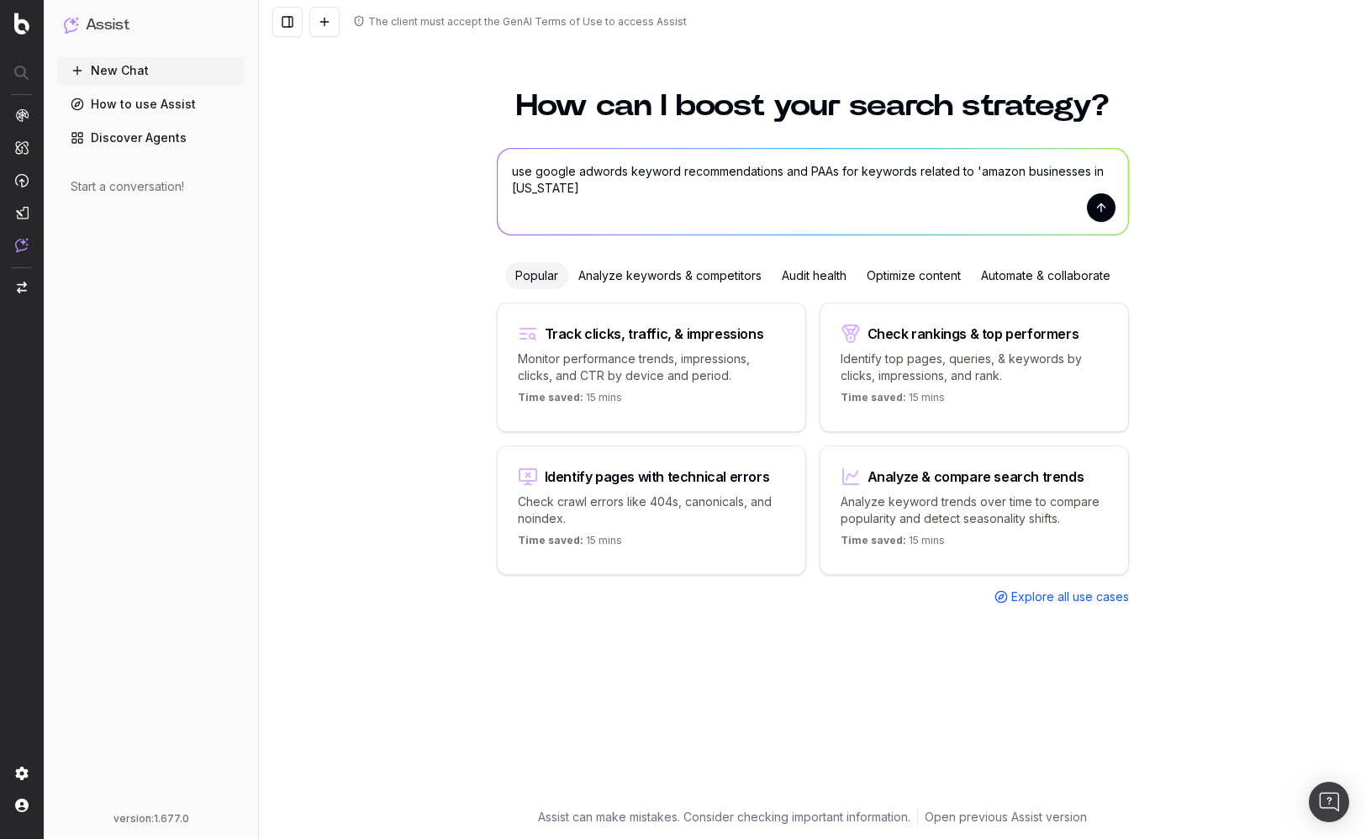
type textarea "use google adwords keyword recommendations and PAAs for keywords related to 'am…"
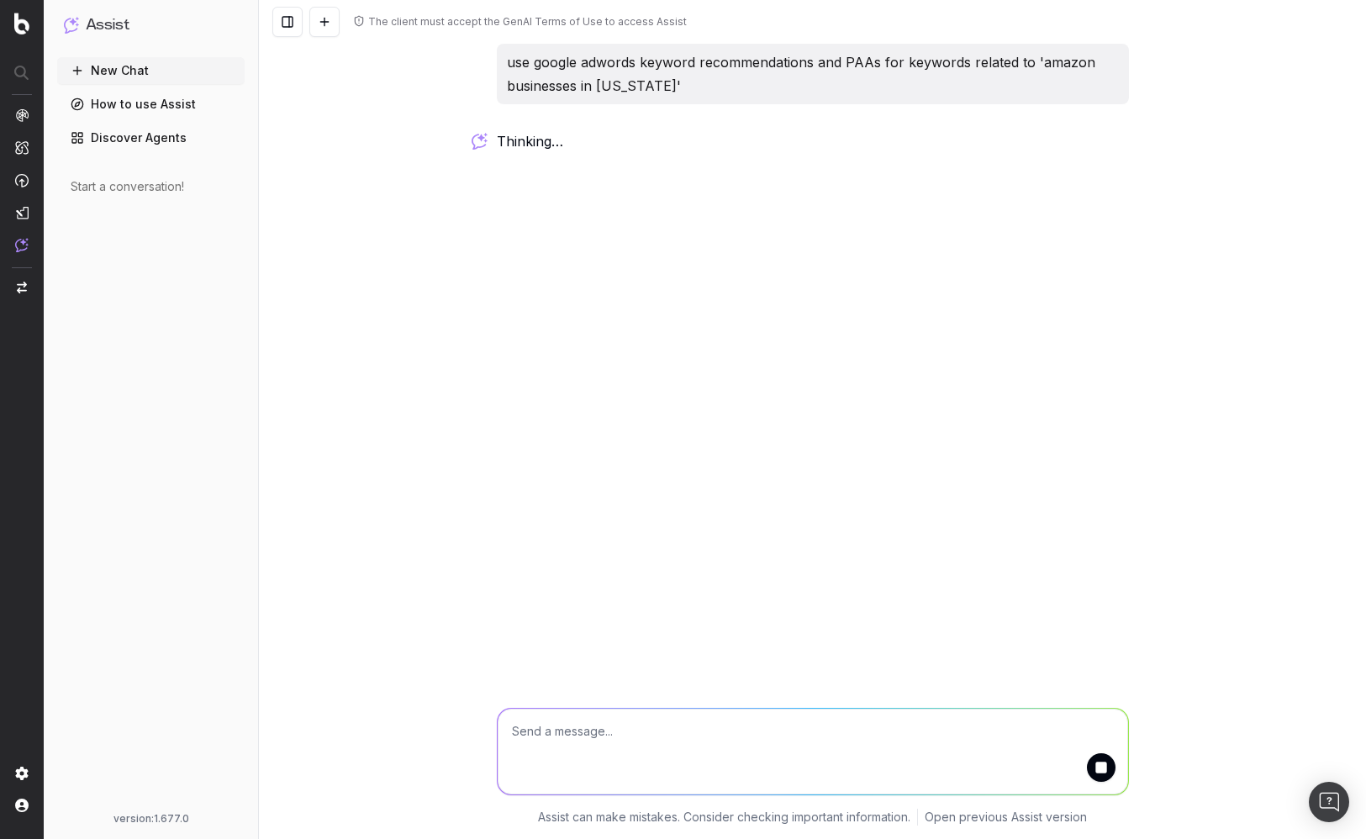
click at [380, 197] on div "The client must accept the GenAI Terms of Use to access Assist use google adwor…" at bounding box center [812, 419] width 1107 height 839
click at [351, 419] on div "The client must accept the GenAI Terms of Use to access Assist use google adwor…" at bounding box center [812, 419] width 1107 height 839
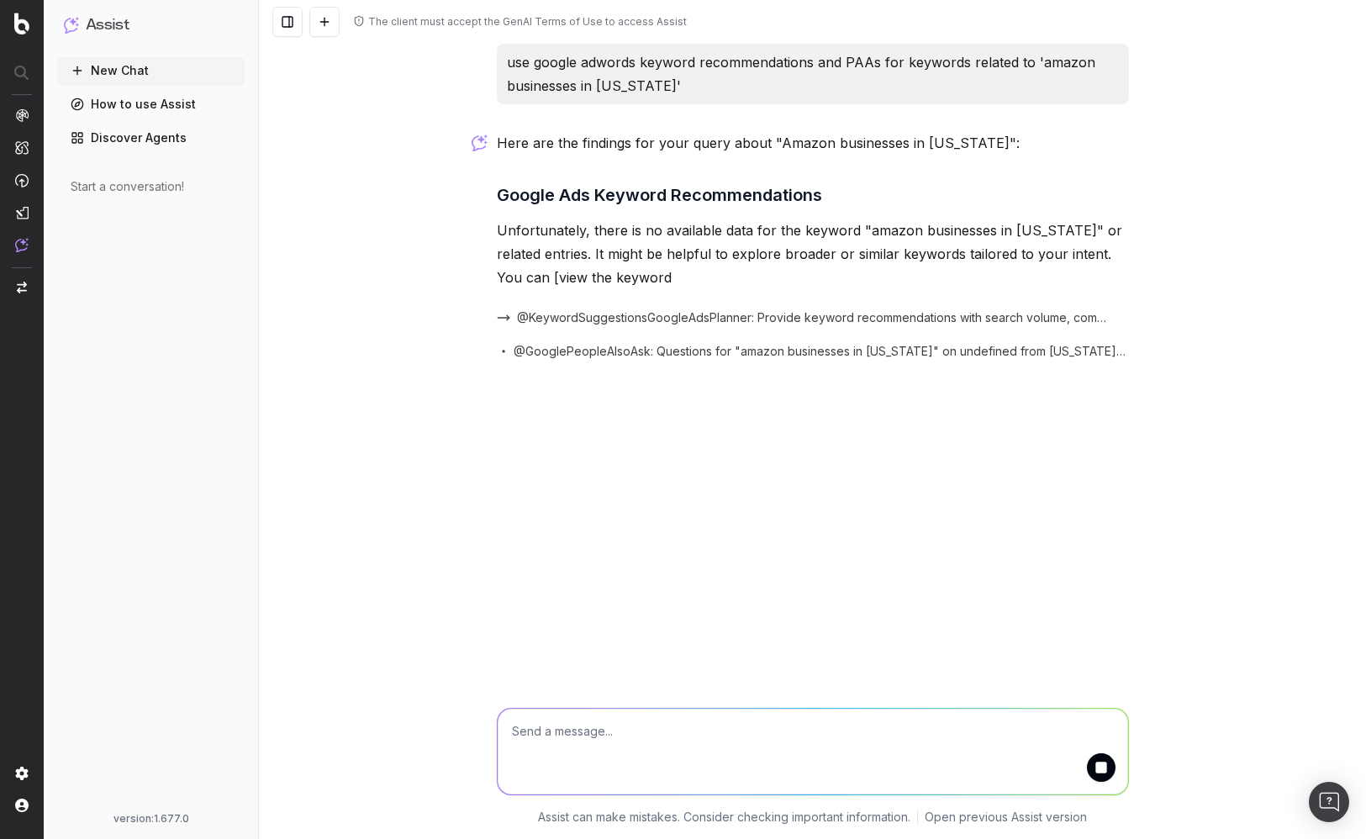
click at [353, 412] on div "The client must accept the GenAI Terms of Use to access Assist use google adwor…" at bounding box center [812, 419] width 1107 height 839
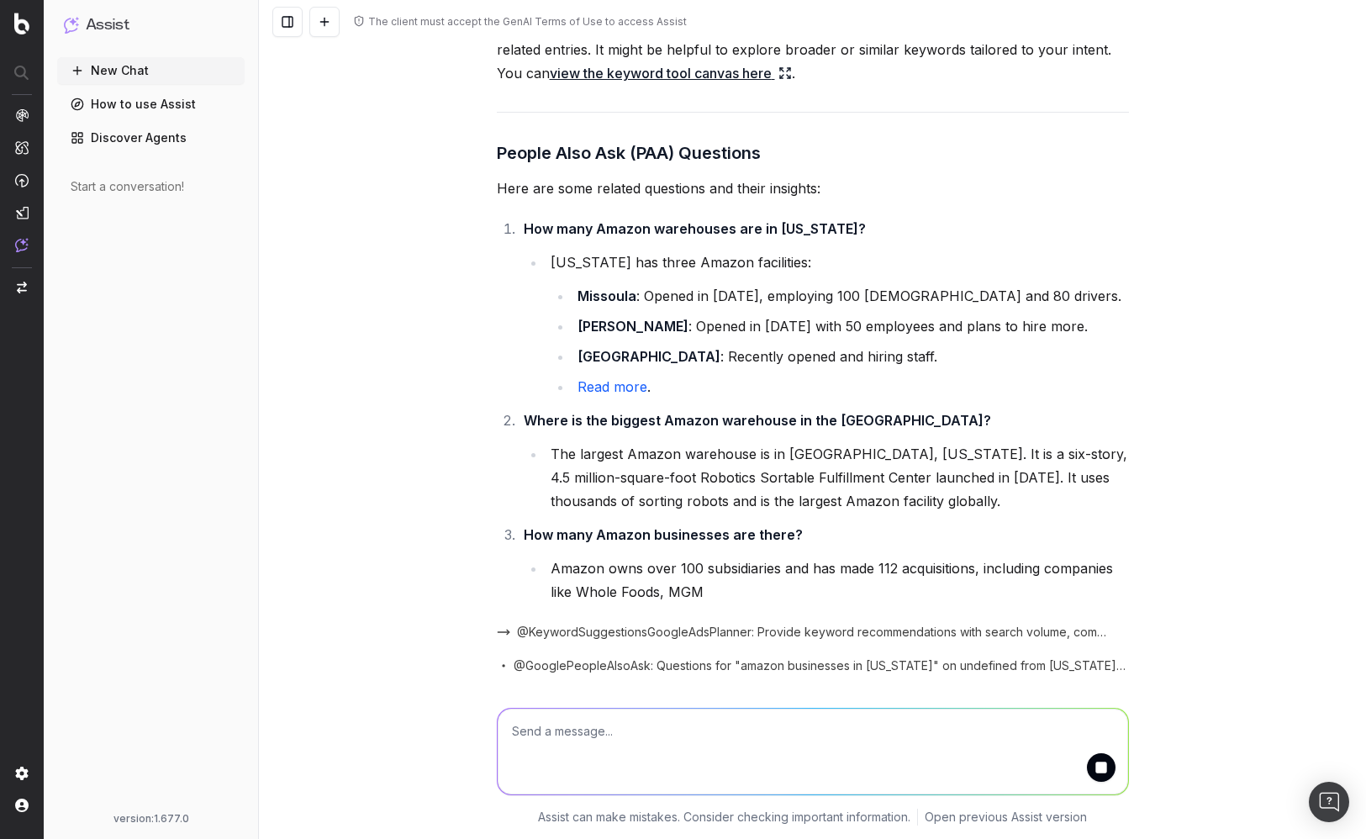
click at [381, 404] on div "The client must accept the GenAI Terms of Use to access Assist use google adwor…" at bounding box center [812, 419] width 1107 height 839
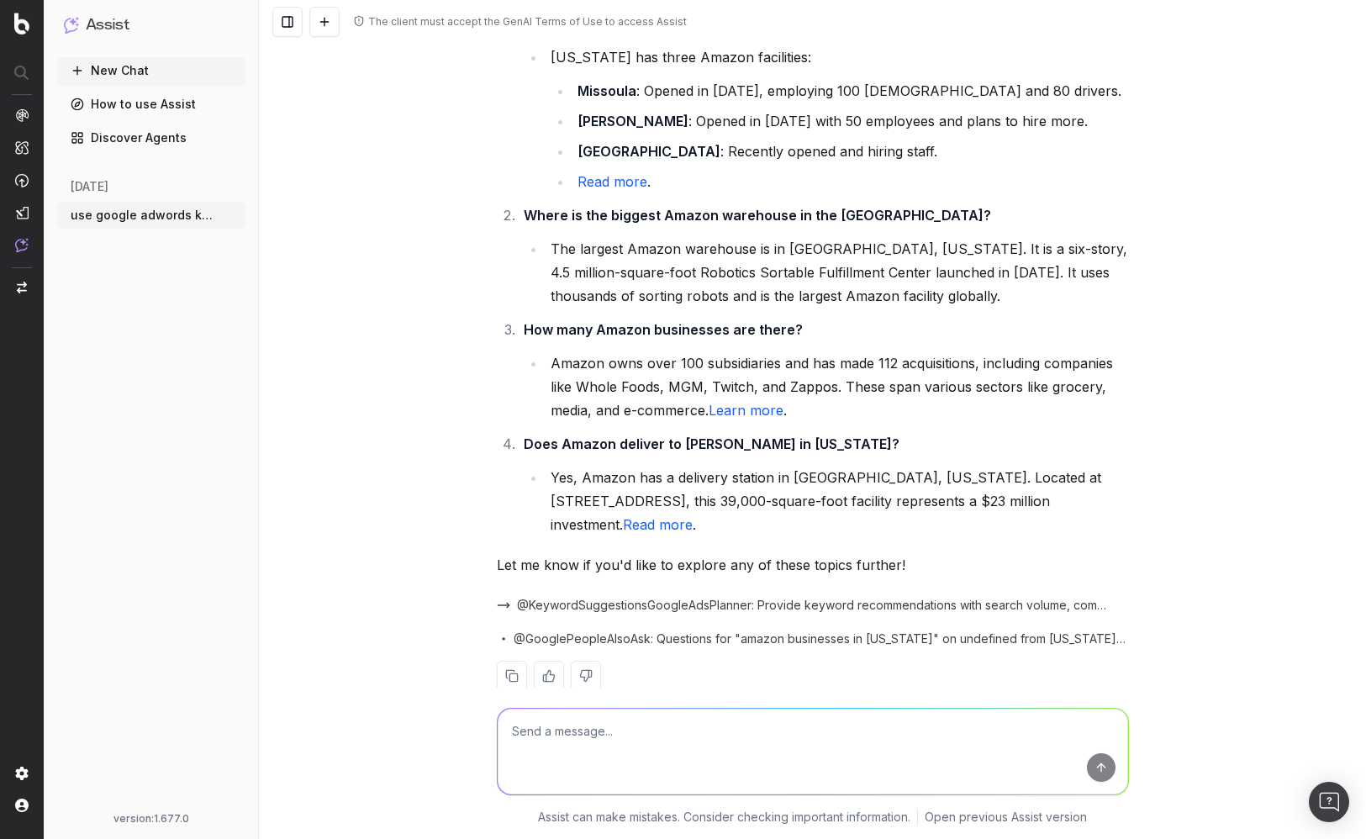
scroll to position [409, 0]
click at [613, 741] on textarea at bounding box center [812, 751] width 630 height 86
type textarea "what about [US_STATE]"
click at [598, 728] on textarea "what" at bounding box center [812, 751] width 630 height 86
type textarea "what about"
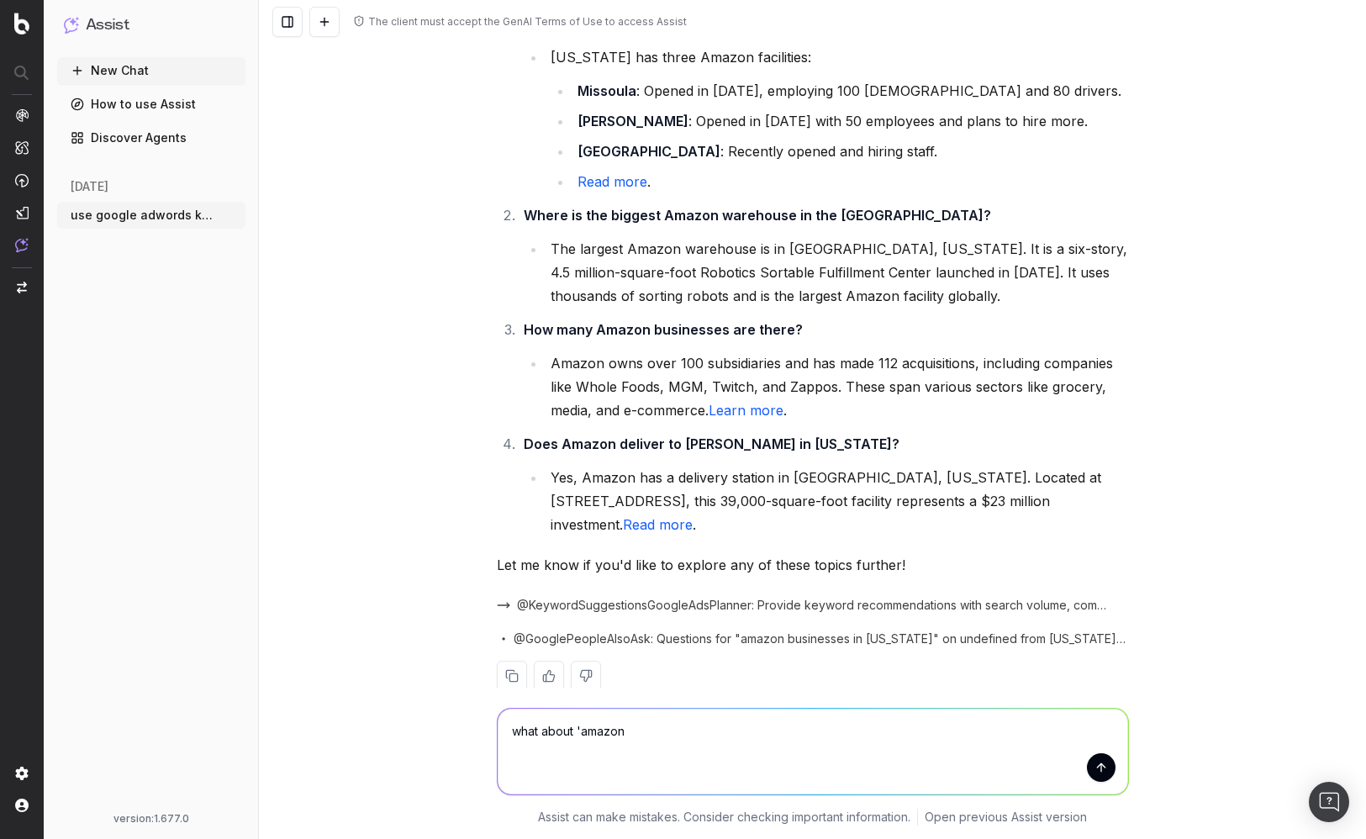
type textarea "what about 'amazon"
type textarea "what about amazon"
type textarea "what are the google adwords keyword suggestions for local businesses selling on…"
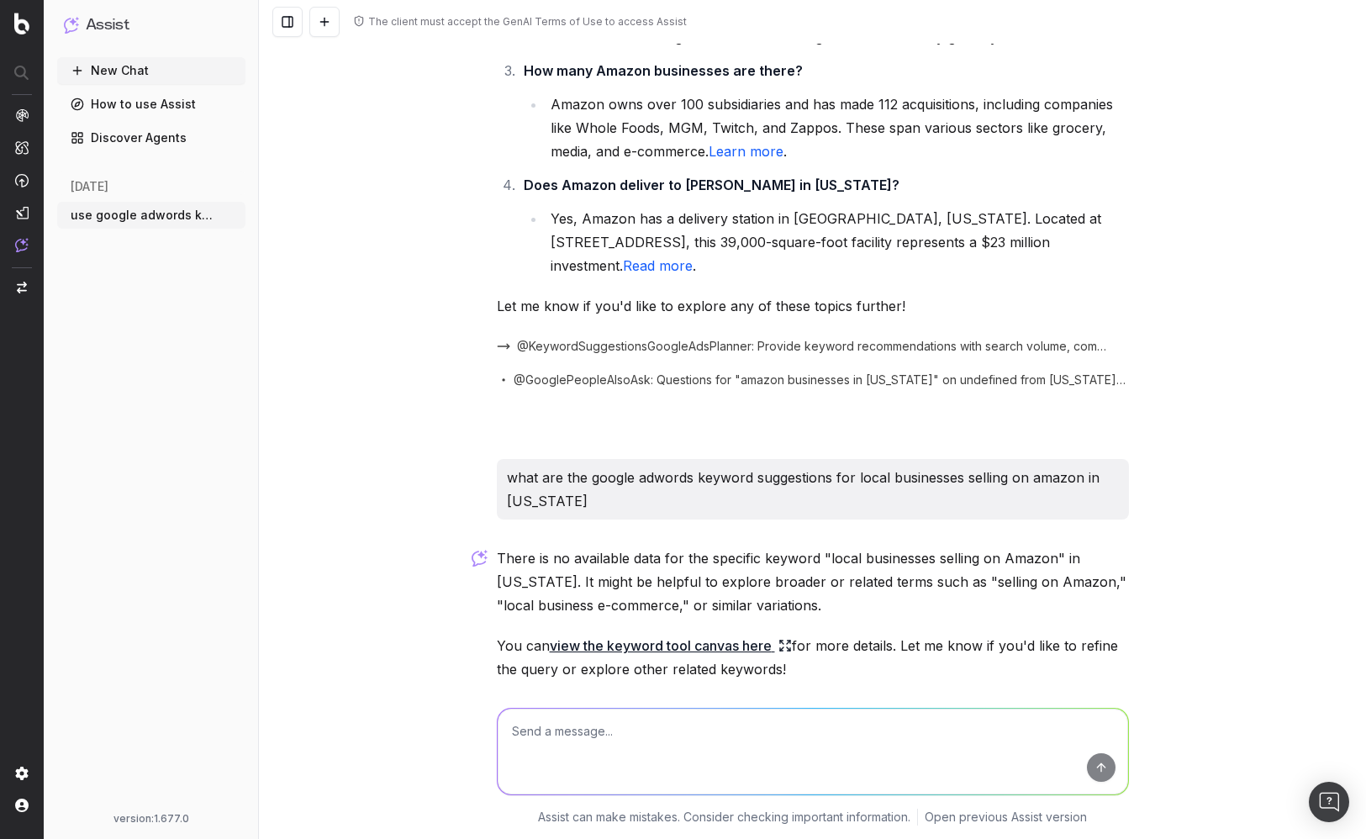
scroll to position [749, 0]
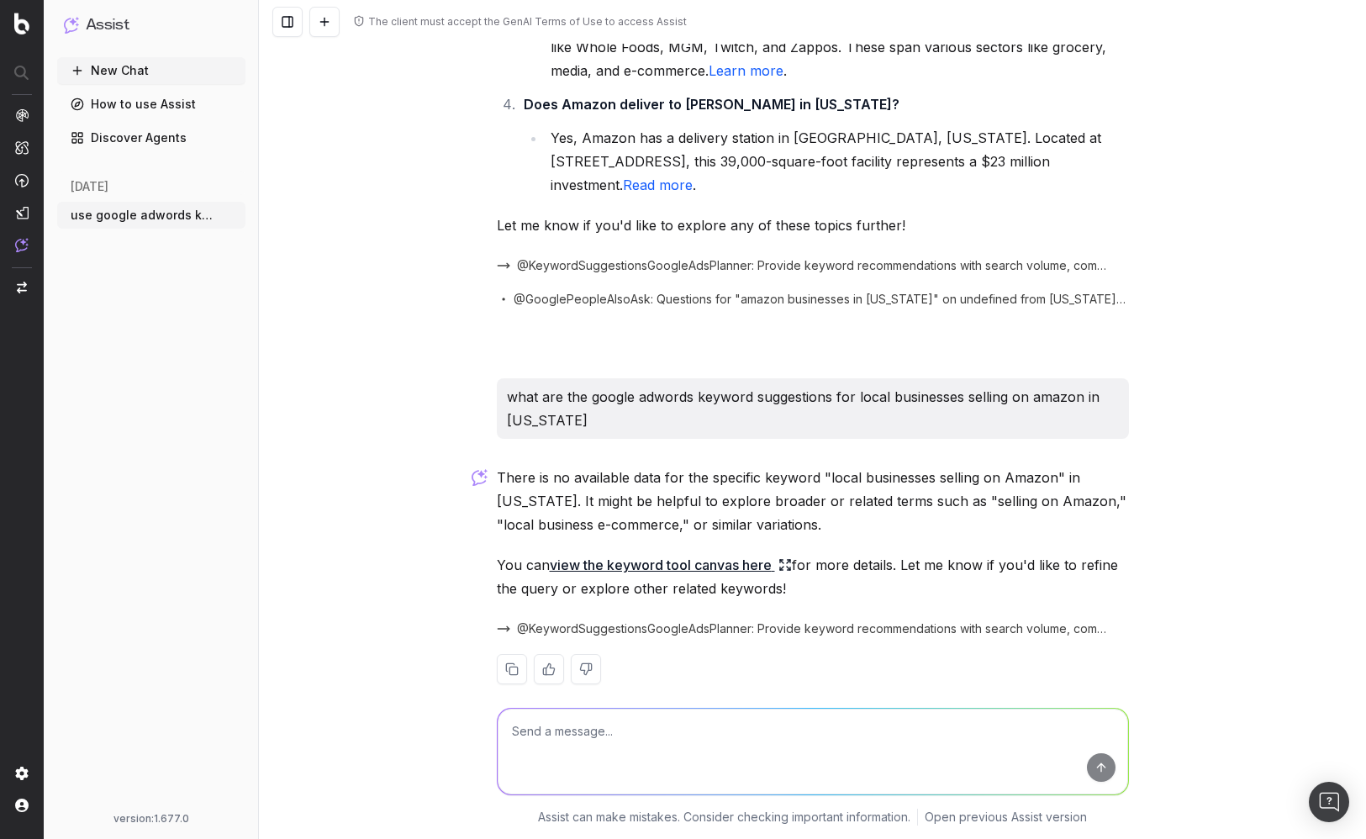
click at [686, 553] on link "view the keyword tool canvas here" at bounding box center [671, 565] width 242 height 24
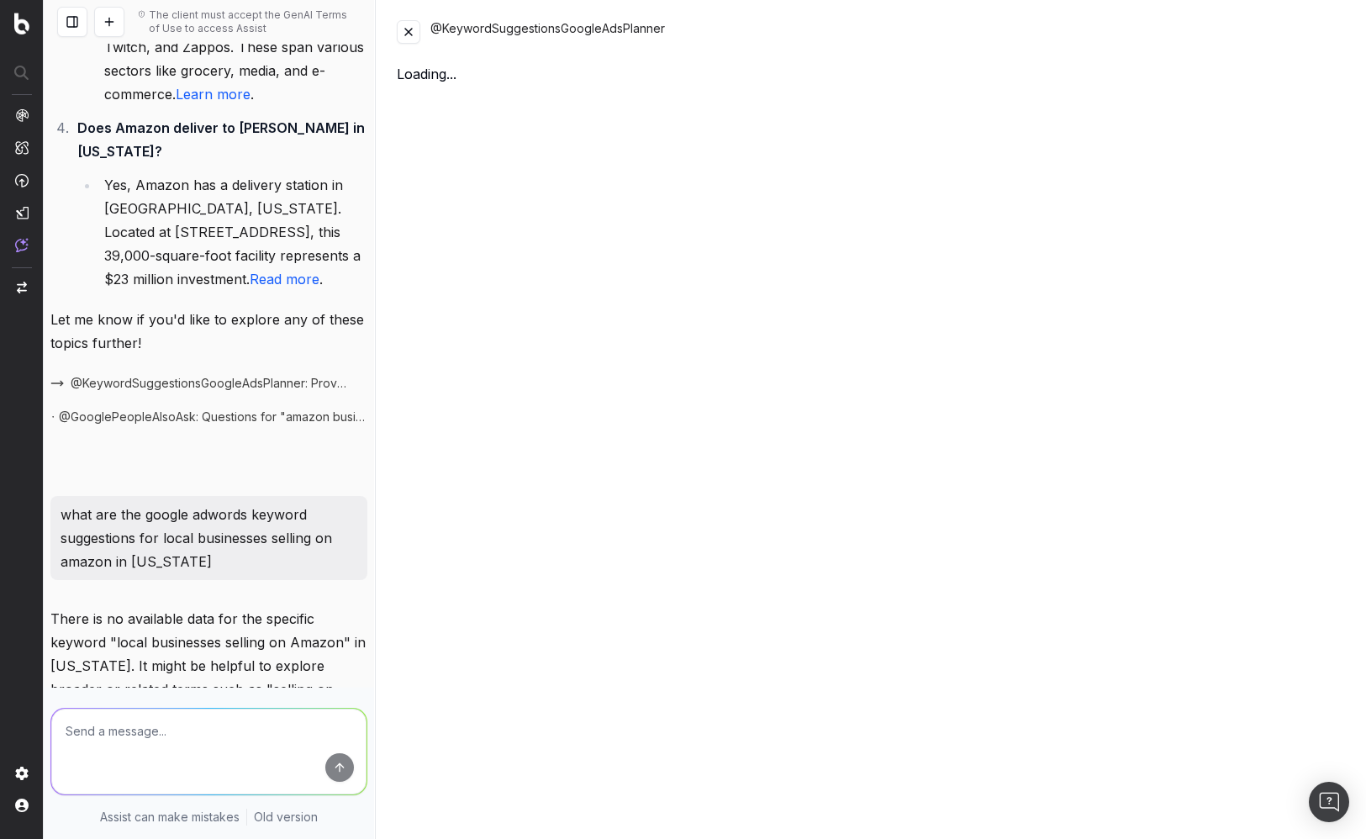
scroll to position [1176, 0]
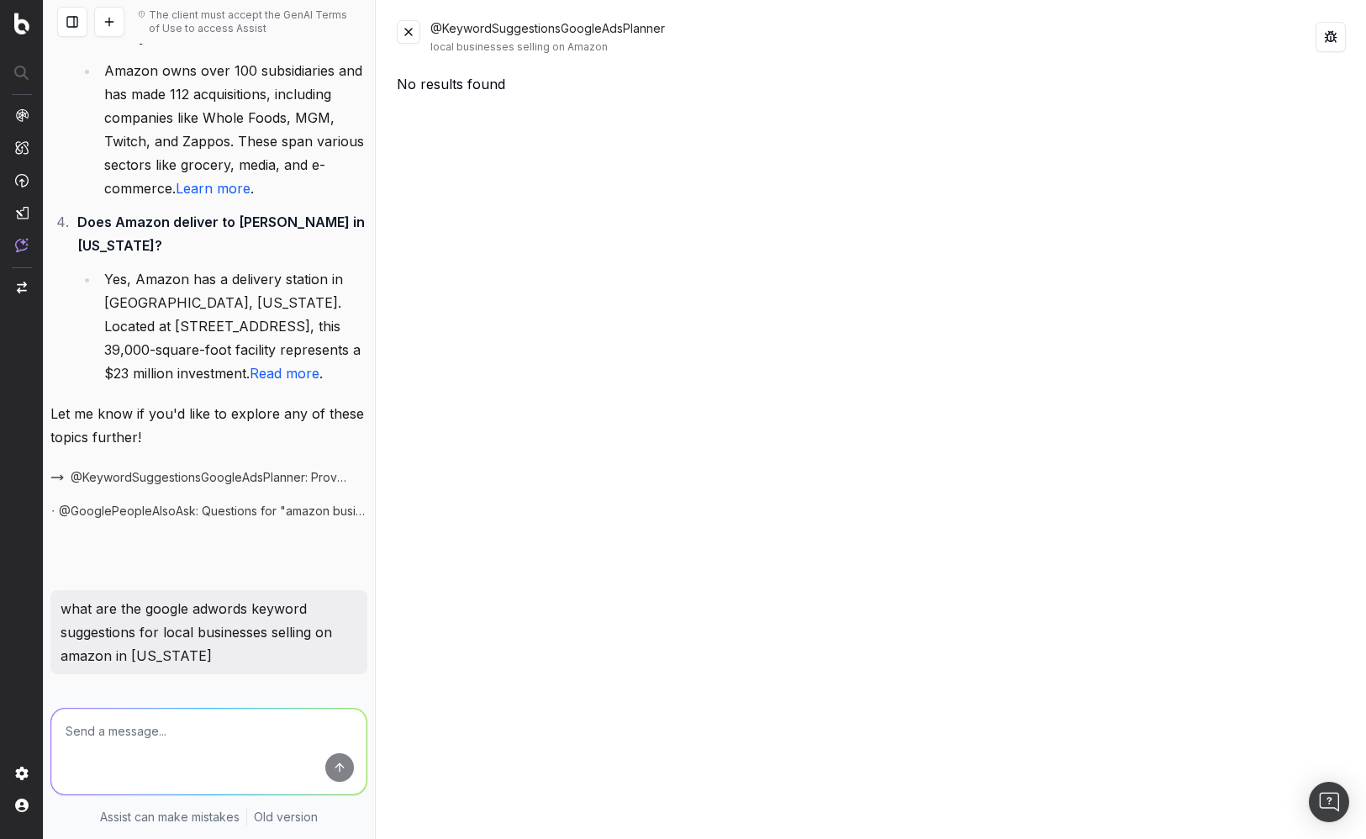
click at [410, 36] on button at bounding box center [409, 32] width 24 height 24
